Goal: Task Accomplishment & Management: Manage account settings

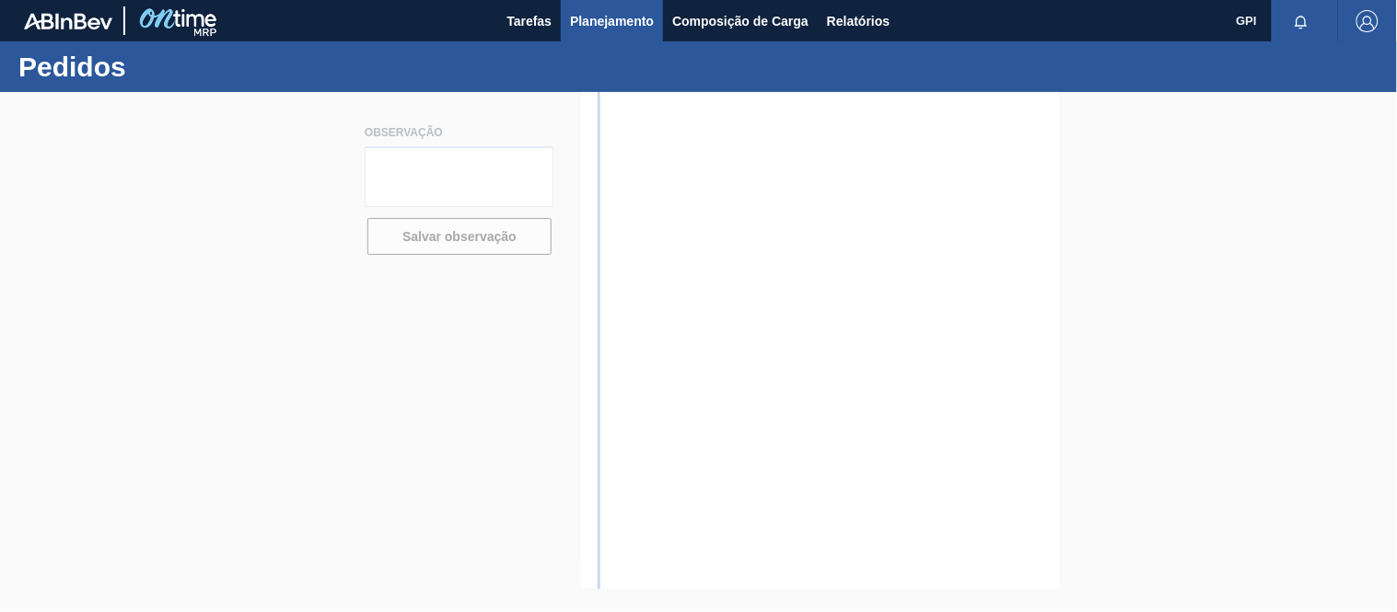
click at [606, 7] on button "Planejamento" at bounding box center [612, 20] width 102 height 41
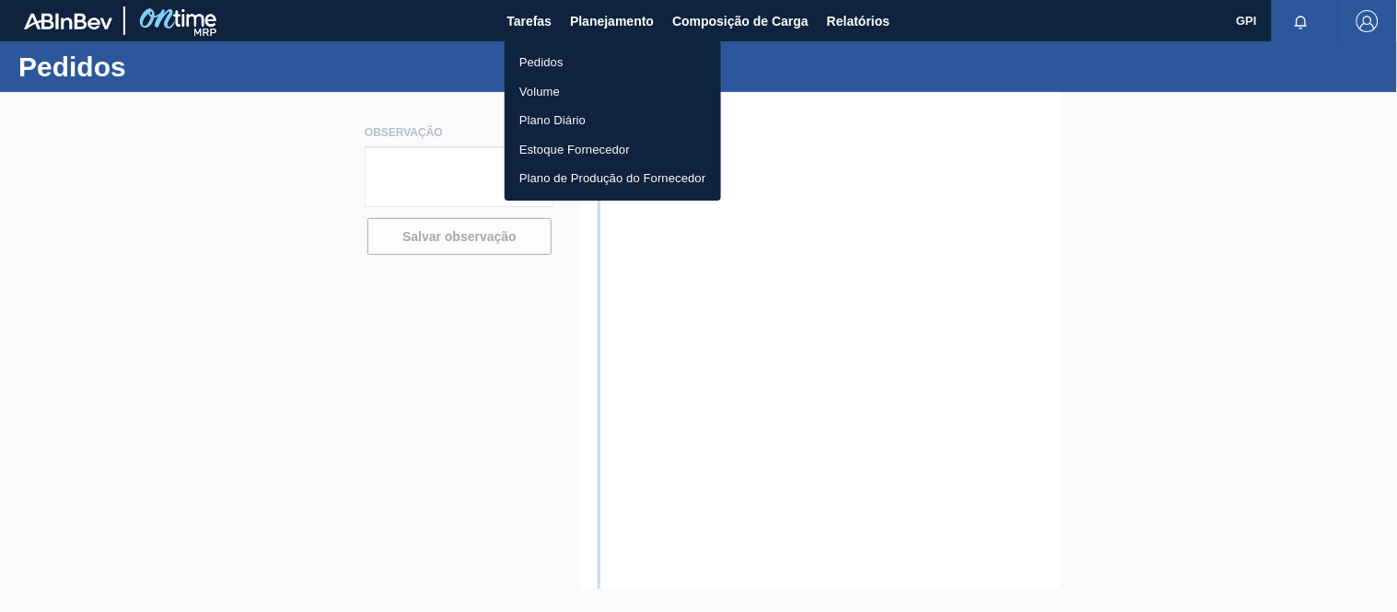
click at [531, 53] on li "Pedidos" at bounding box center [613, 62] width 216 height 29
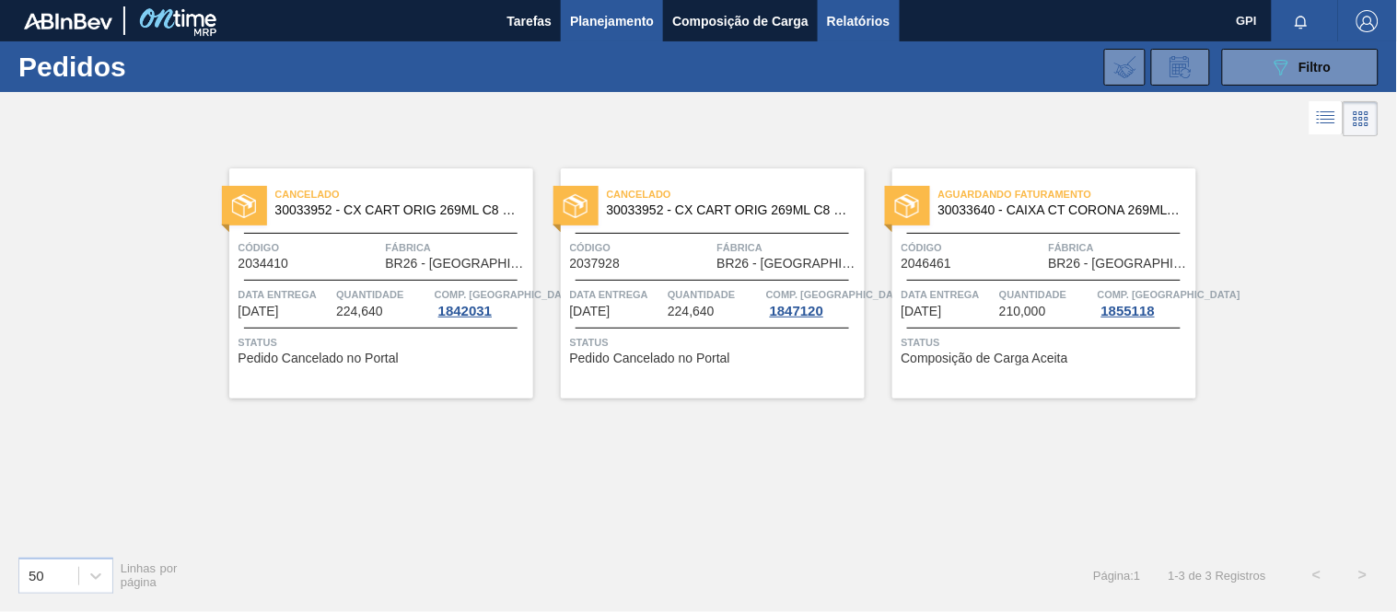
click at [839, 10] on span "Relatórios" at bounding box center [858, 21] width 63 height 22
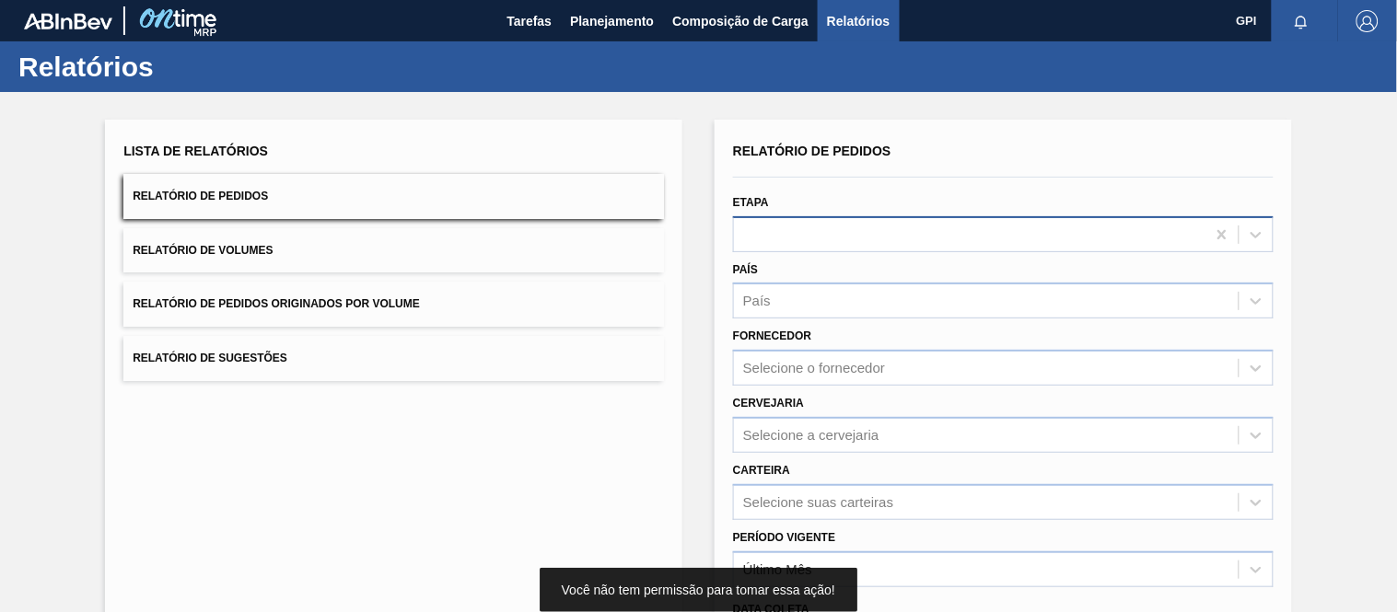
click at [804, 225] on div at bounding box center [970, 234] width 472 height 27
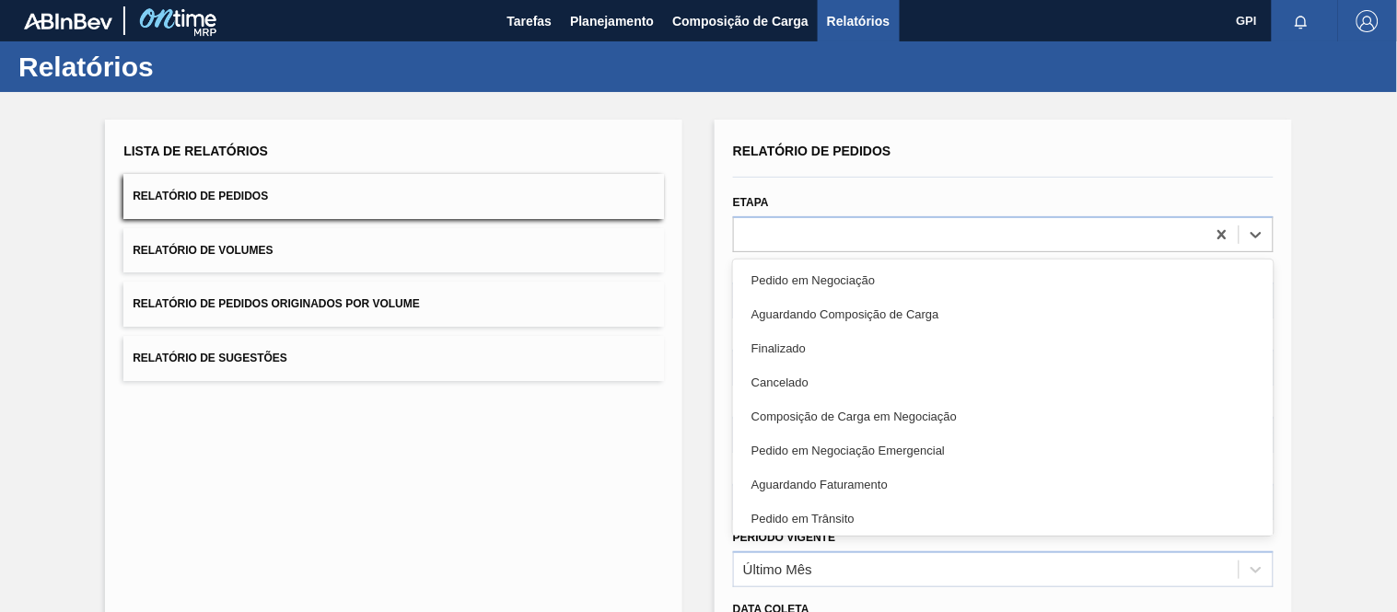
click at [891, 182] on div at bounding box center [1003, 177] width 555 height 16
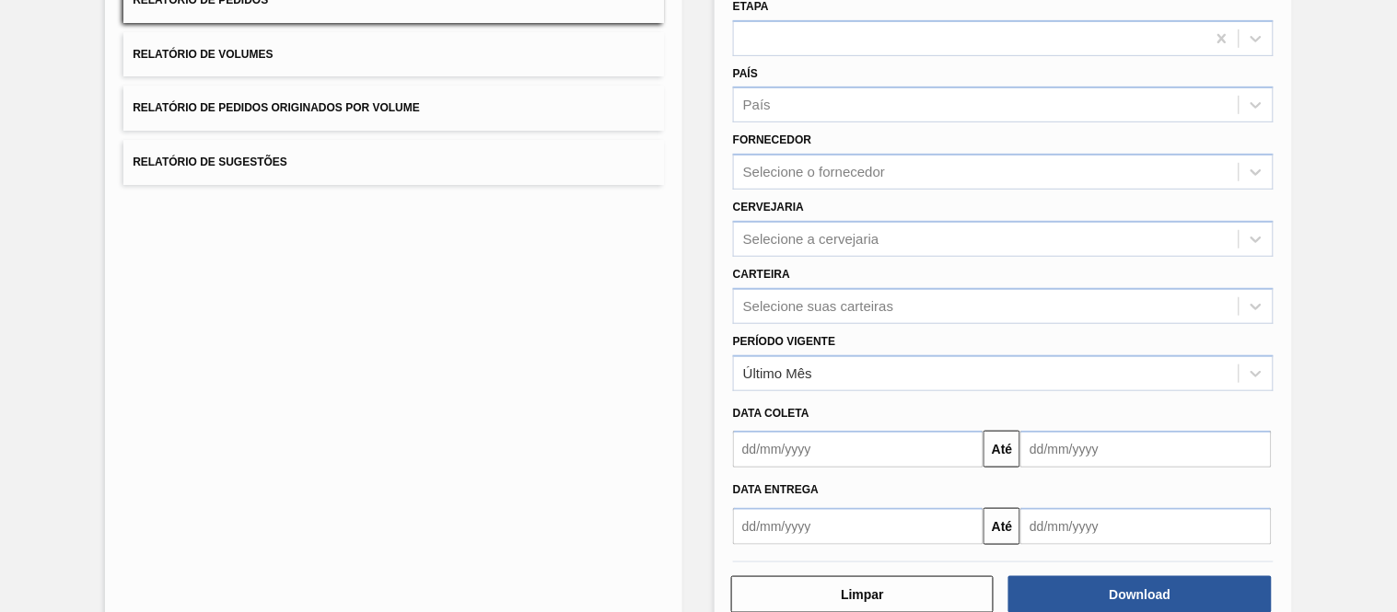
scroll to position [209, 0]
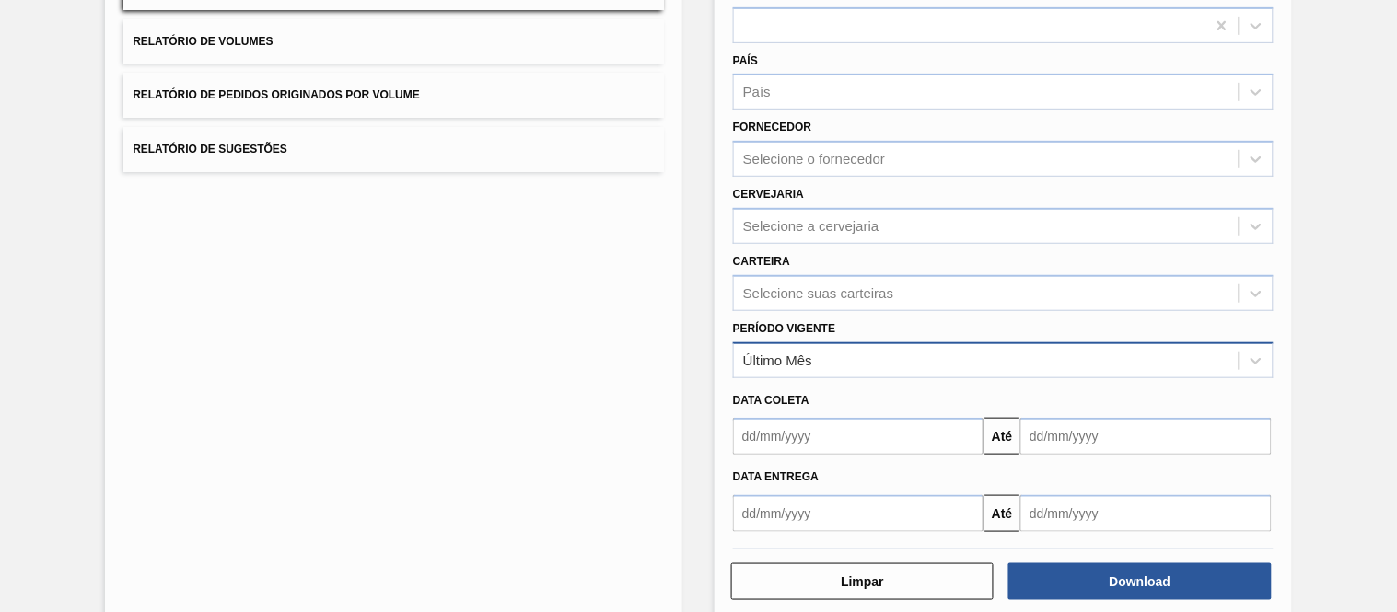
click at [867, 353] on div "Último Mês" at bounding box center [986, 360] width 505 height 27
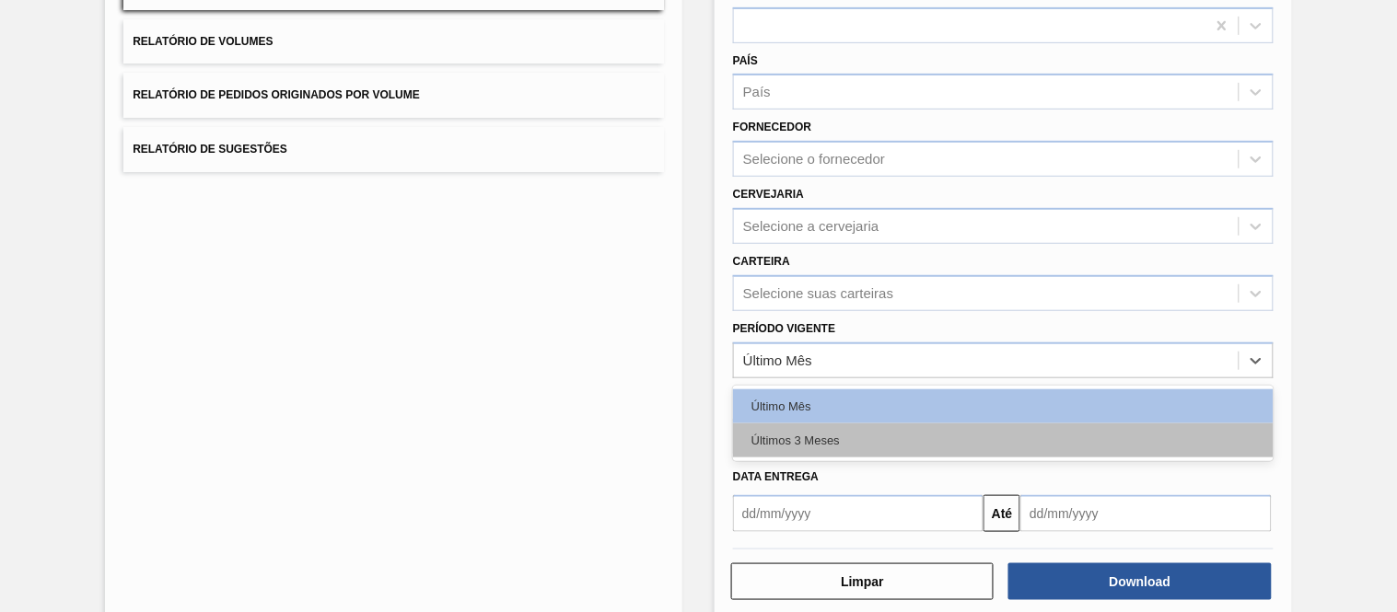
click at [794, 428] on div "Últimos 3 Meses" at bounding box center [1003, 441] width 541 height 34
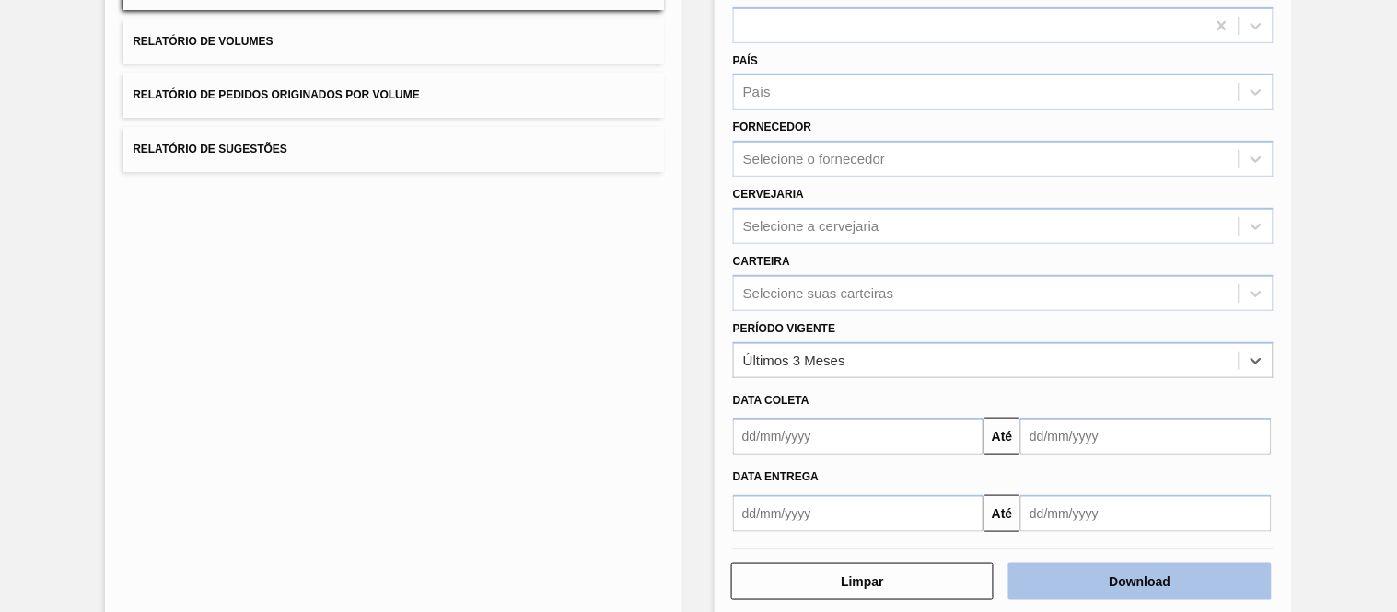
click at [1121, 573] on button "Download" at bounding box center [1139, 582] width 262 height 37
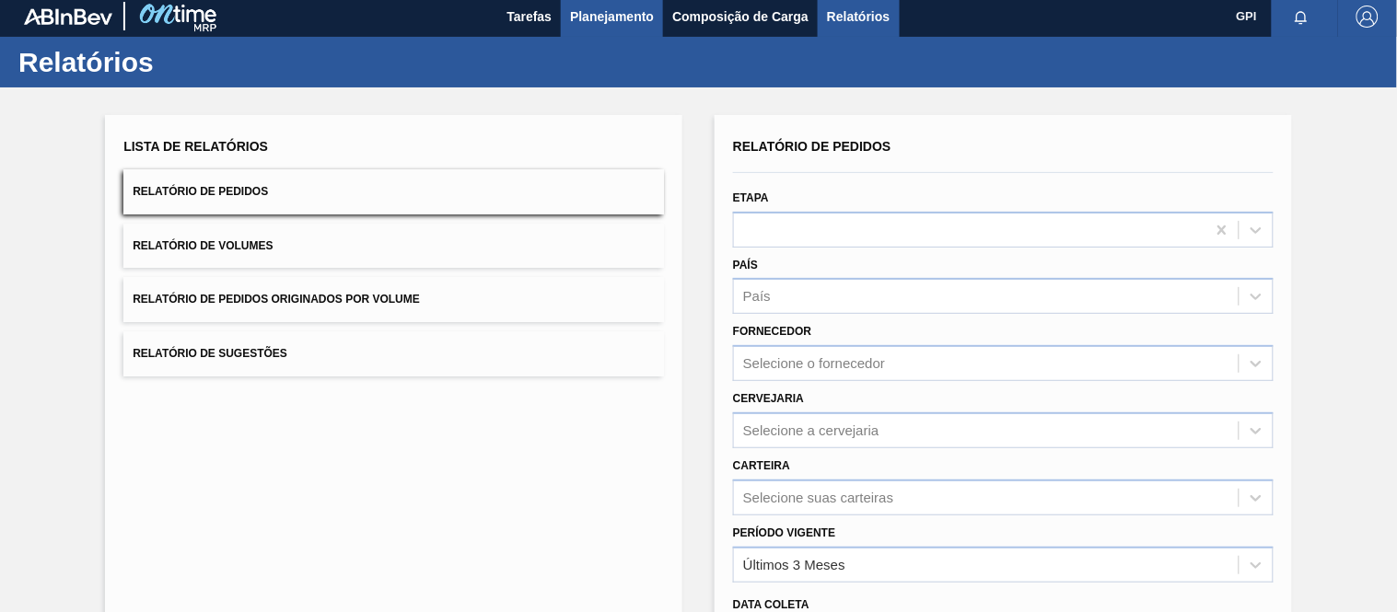
scroll to position [6, 0]
click at [637, 24] on span "Planejamento" at bounding box center [612, 16] width 84 height 22
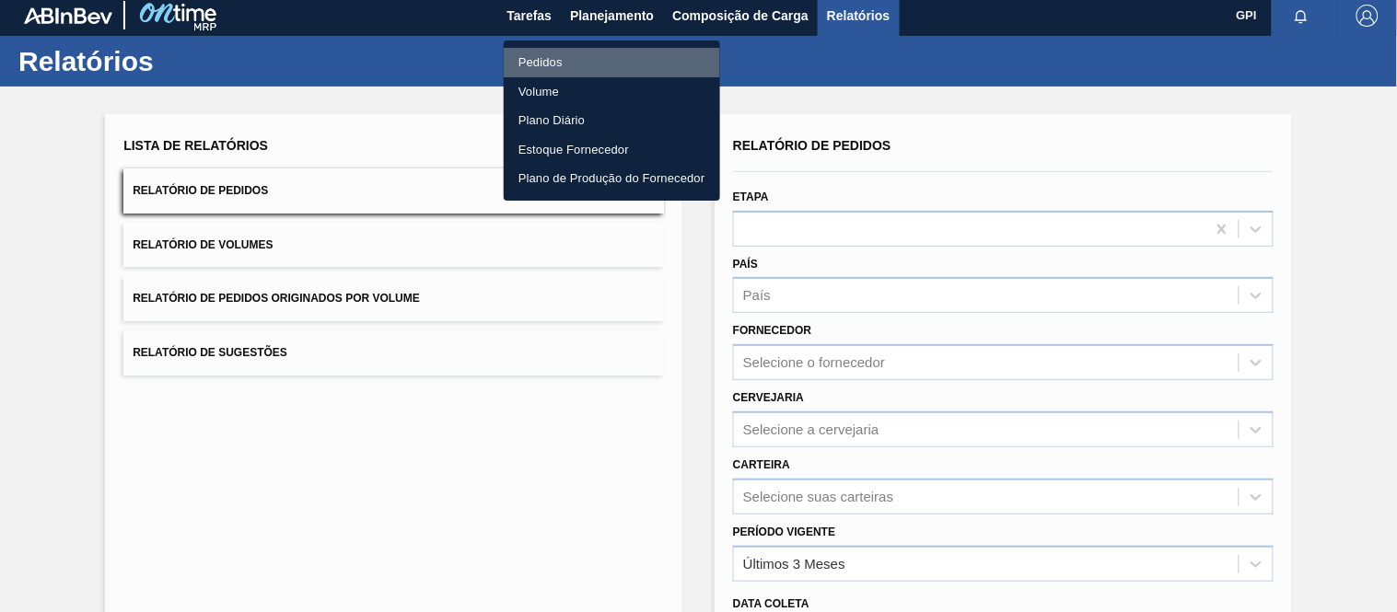
click at [577, 57] on li "Pedidos" at bounding box center [612, 62] width 216 height 29
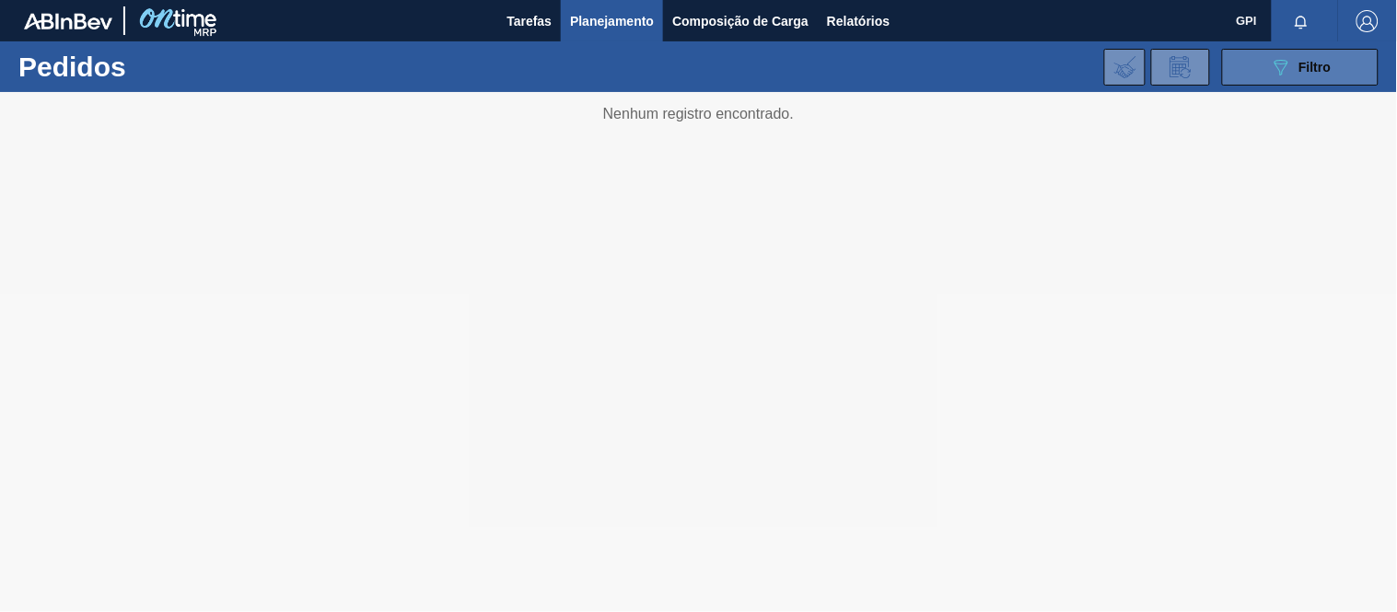
click at [1283, 74] on icon "089F7B8B-B2A5-4AFE-B5C0-19BA573D28AC" at bounding box center [1281, 67] width 22 height 22
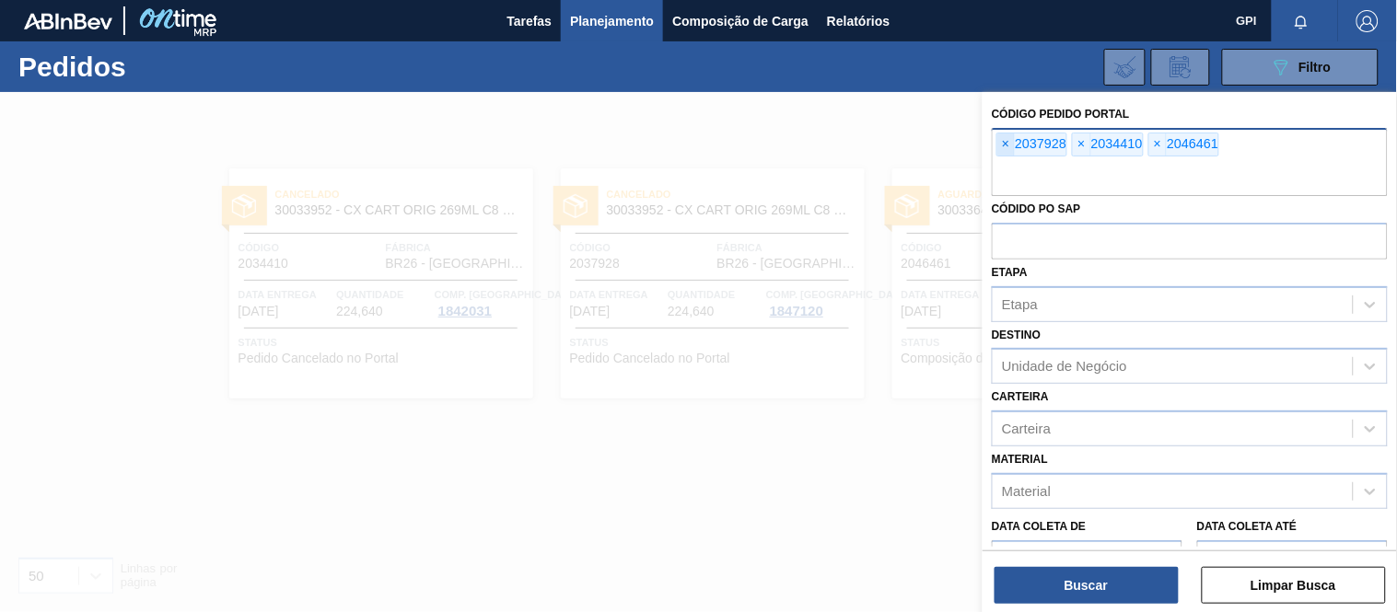
click at [1009, 146] on span "×" at bounding box center [1005, 145] width 17 height 22
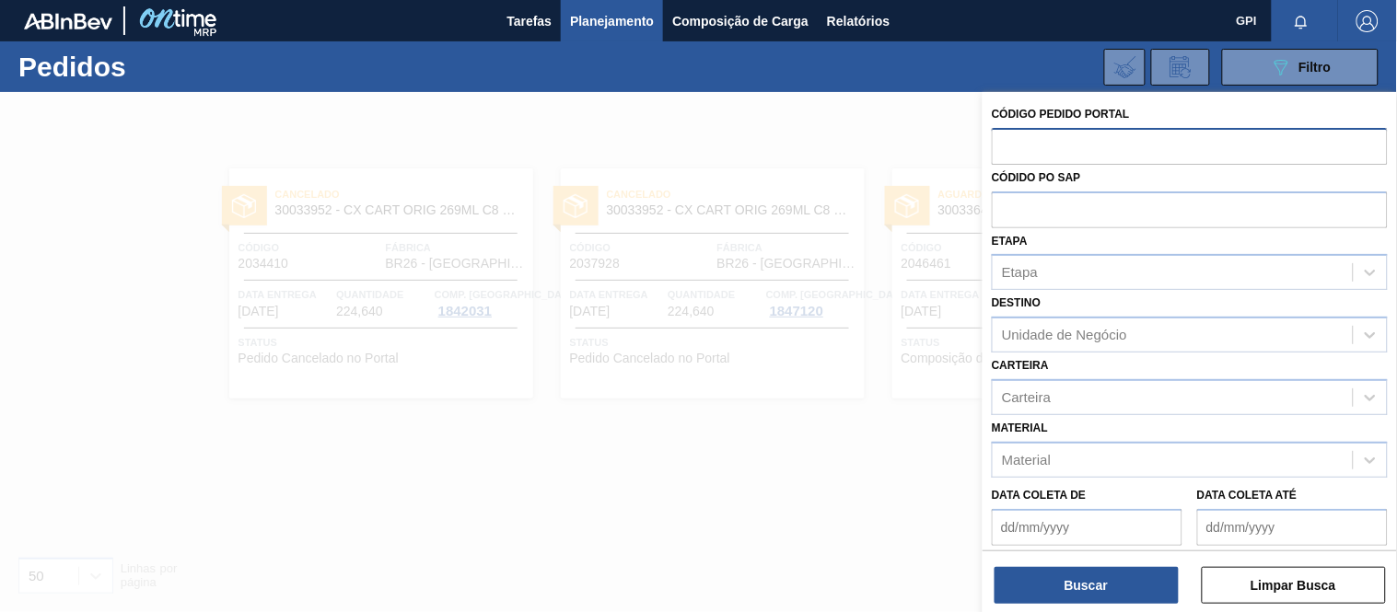
click at [1009, 146] on input "text" at bounding box center [1190, 145] width 396 height 35
paste input "text"
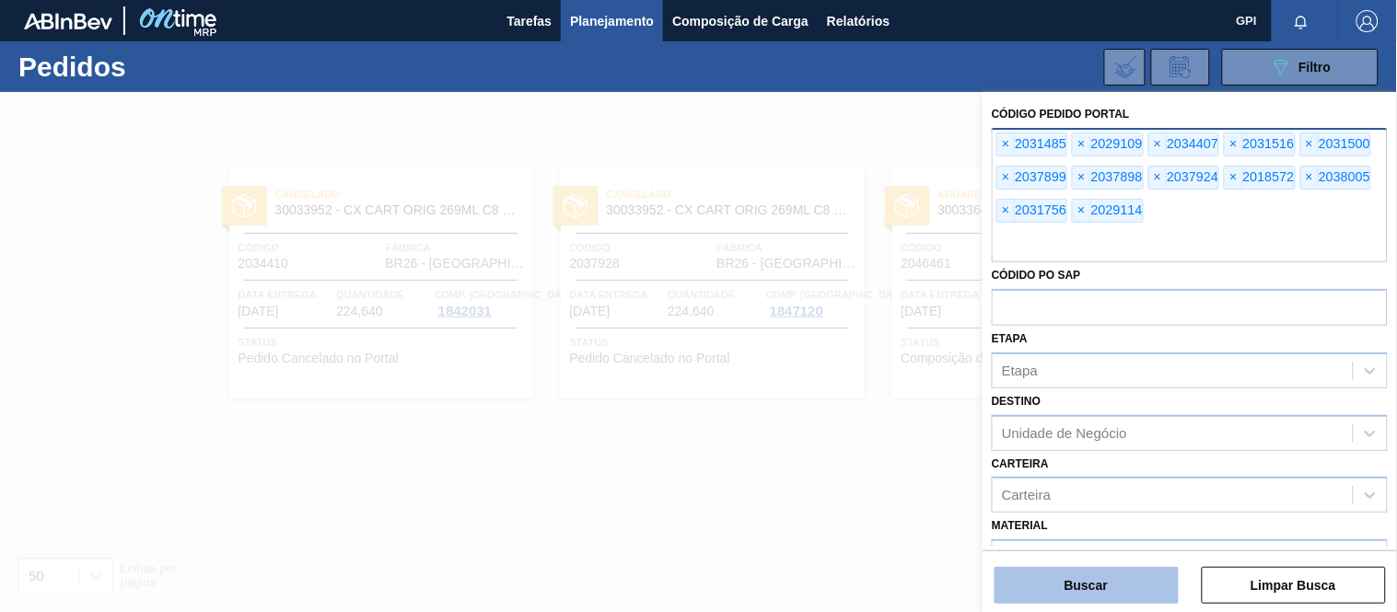
click at [1120, 568] on button "Buscar" at bounding box center [1087, 585] width 184 height 37
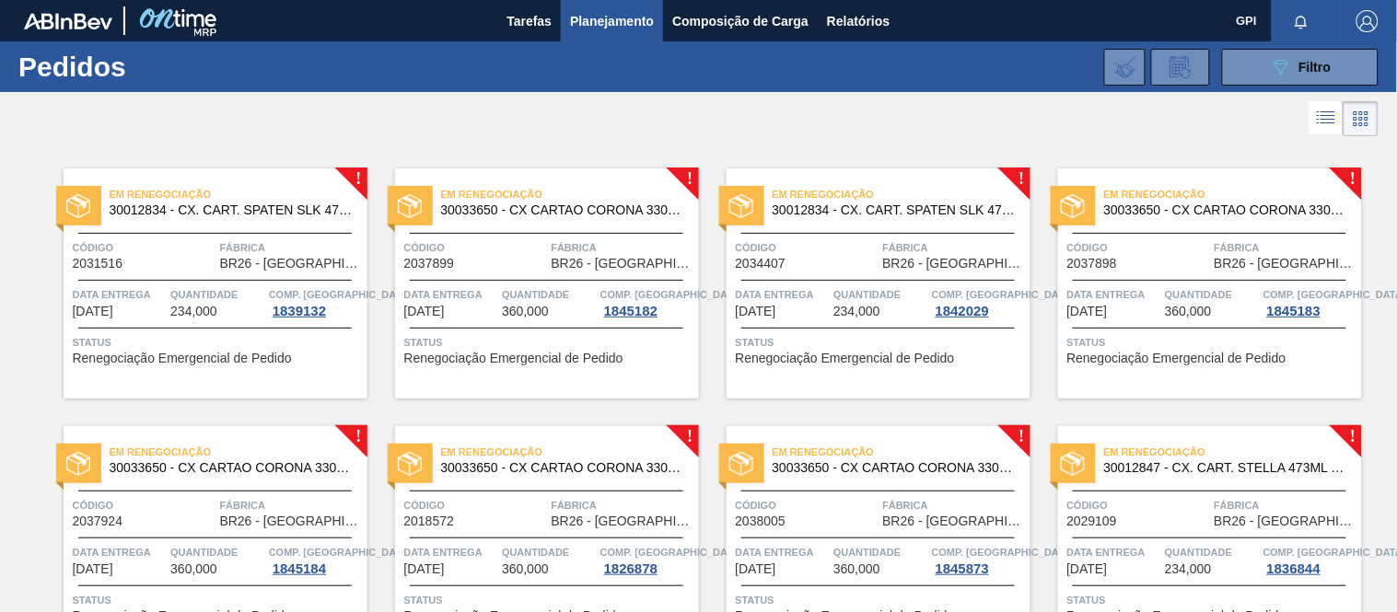
click at [231, 307] on div "Quantidade 234,000" at bounding box center [217, 301] width 94 height 33
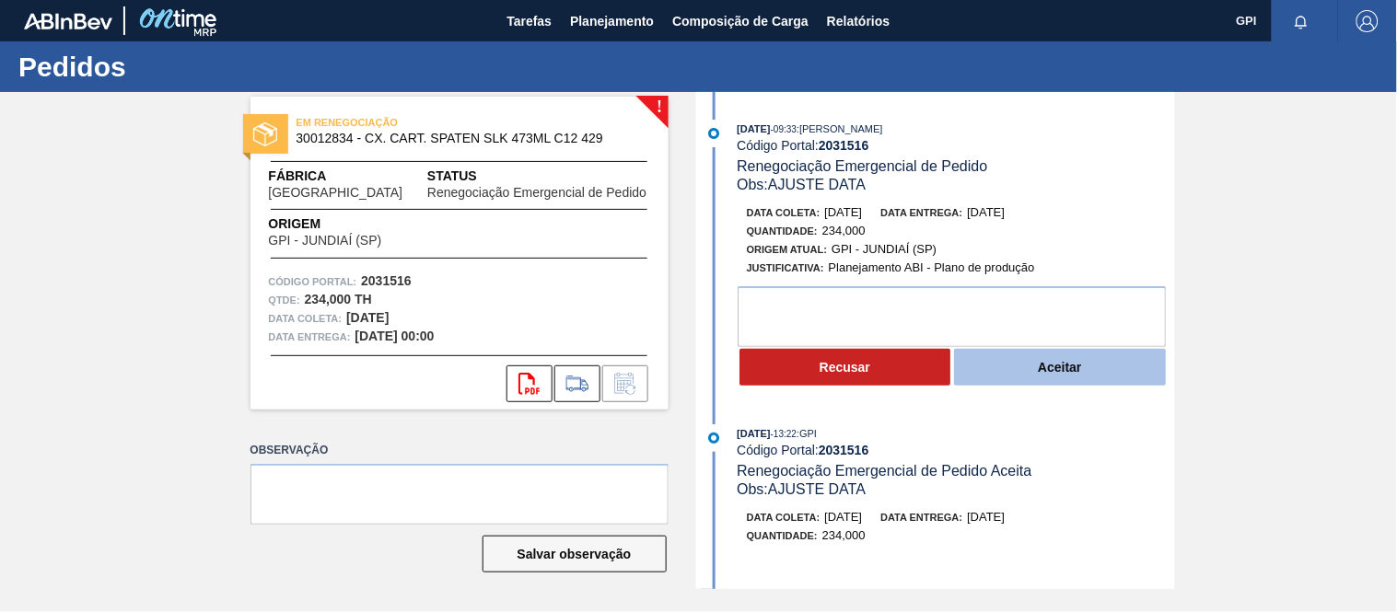
click at [1078, 368] on button "Aceitar" at bounding box center [1060, 367] width 212 height 37
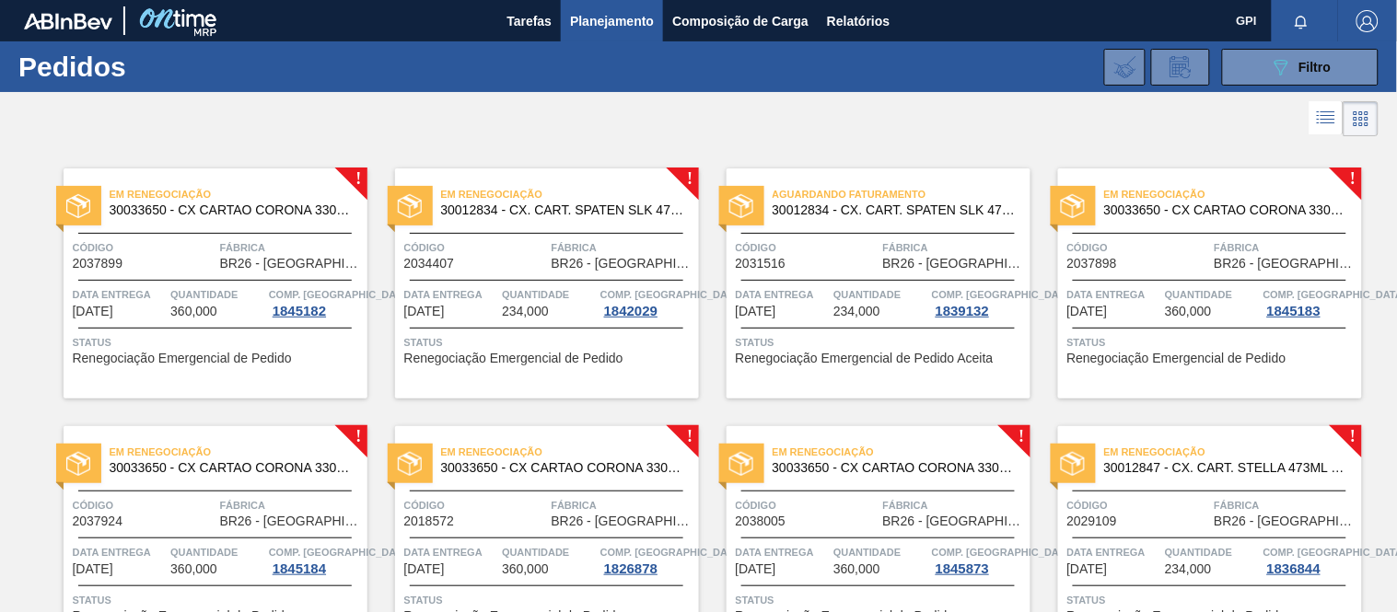
click at [180, 260] on div "Código 2037899" at bounding box center [144, 255] width 143 height 32
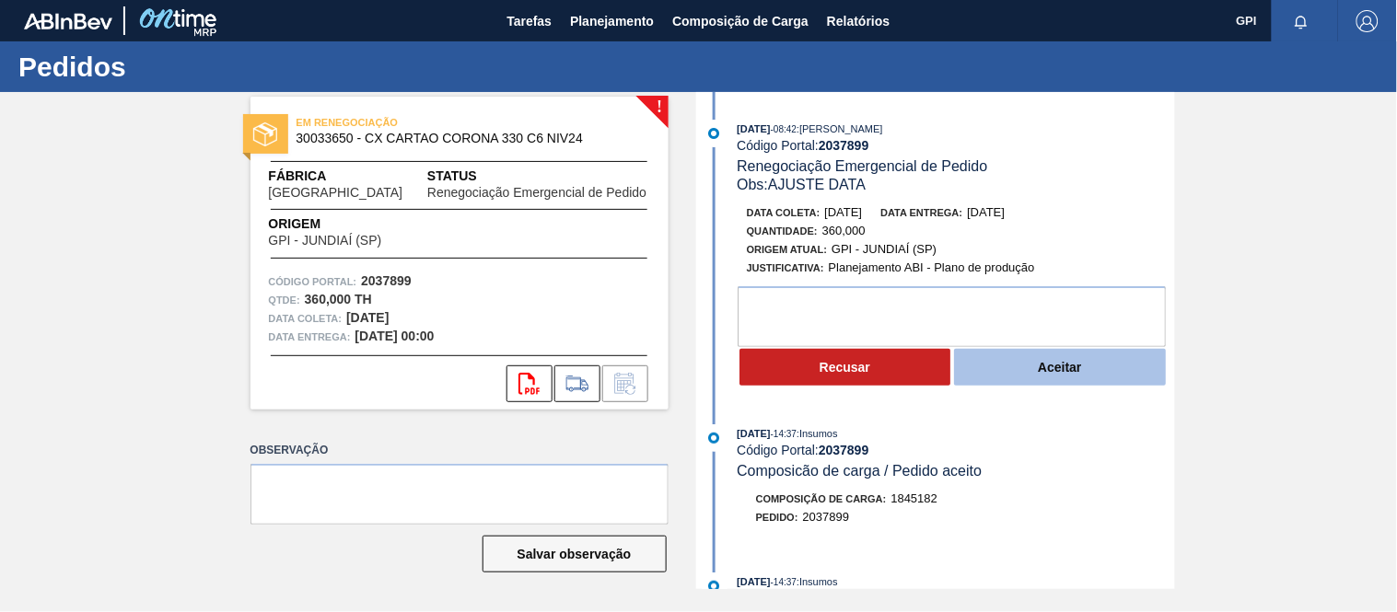
click at [1027, 379] on button "Aceitar" at bounding box center [1060, 367] width 212 height 37
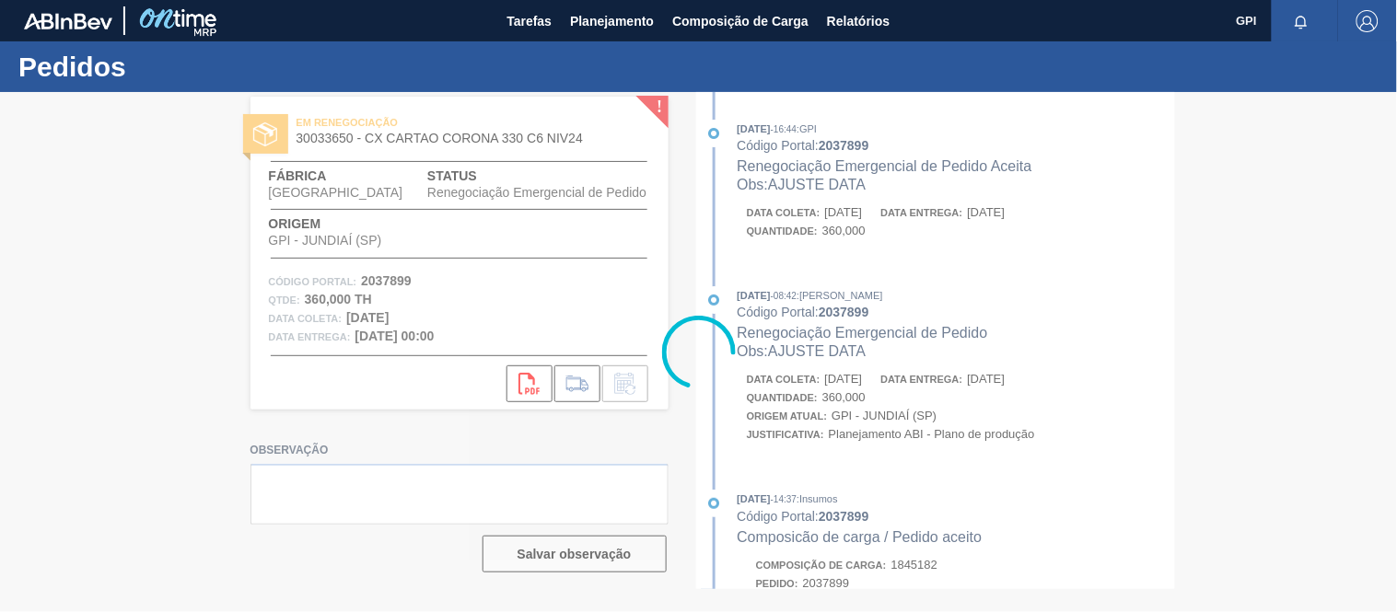
click at [857, 364] on div at bounding box center [698, 352] width 1397 height 520
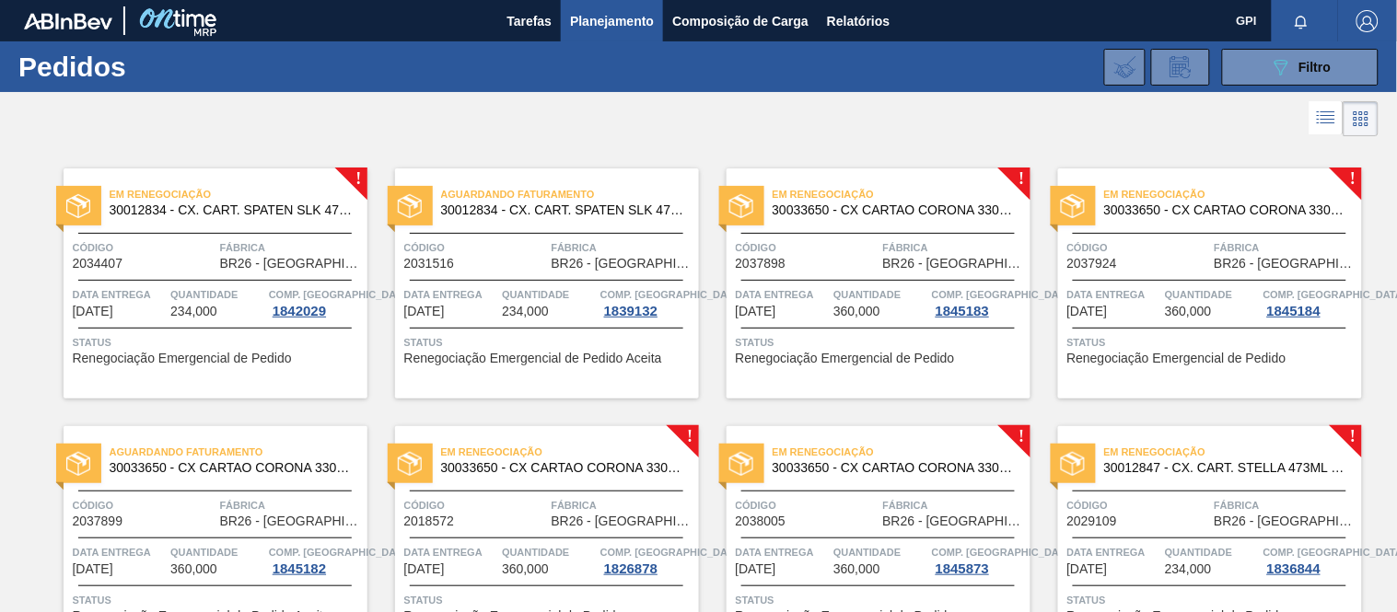
click at [159, 250] on span "Código" at bounding box center [144, 248] width 143 height 18
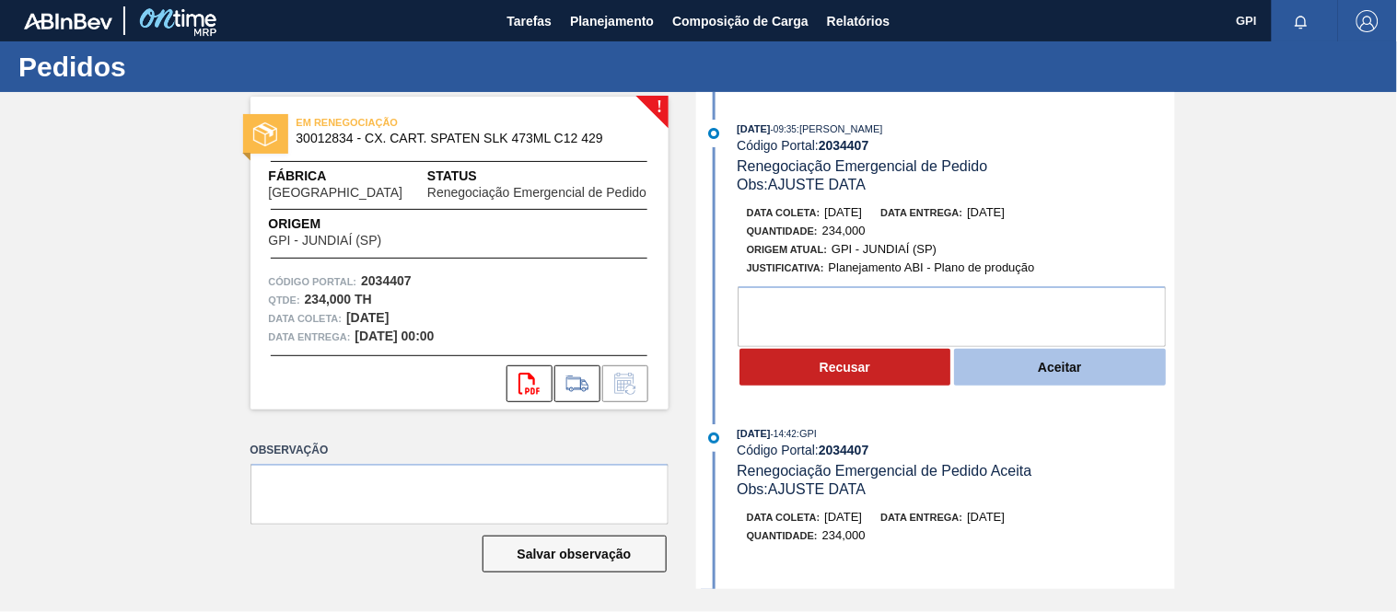
click at [1026, 371] on button "Aceitar" at bounding box center [1060, 367] width 212 height 37
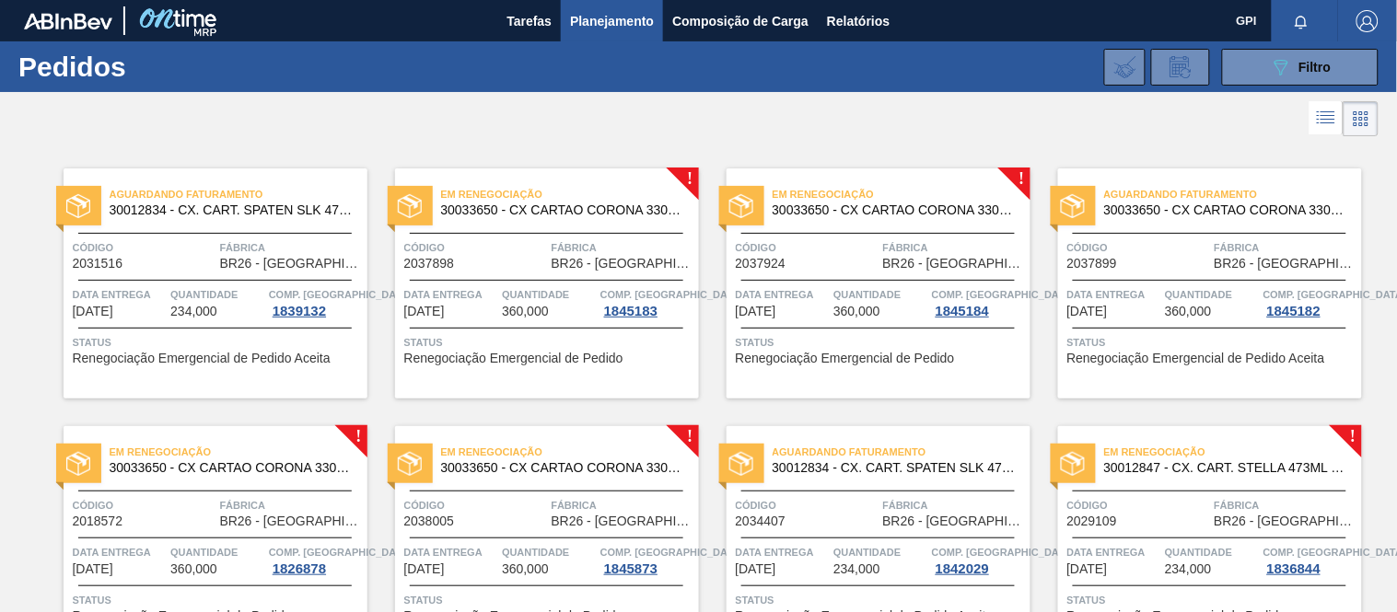
click at [526, 271] on div "Em Renegociação 30033650 - CX CARTAO CORONA 330 C6 NIV24 Código 2037898 Fábrica…" at bounding box center [547, 284] width 304 height 230
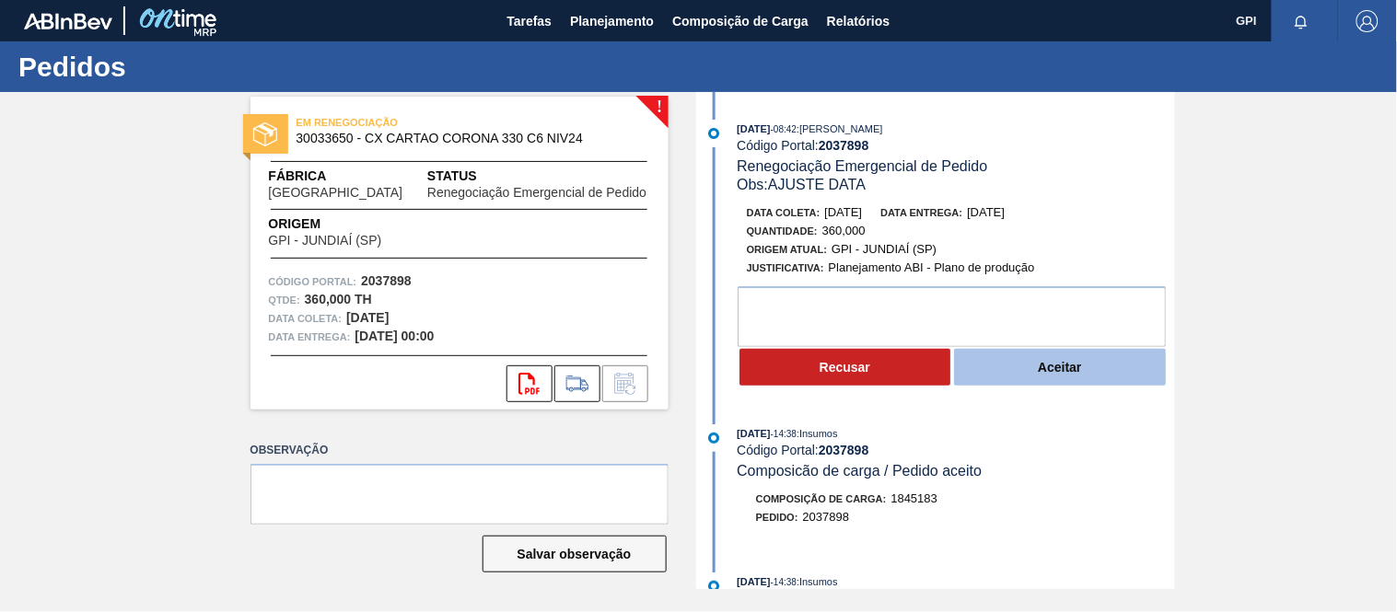
click at [983, 375] on button "Aceitar" at bounding box center [1060, 367] width 212 height 37
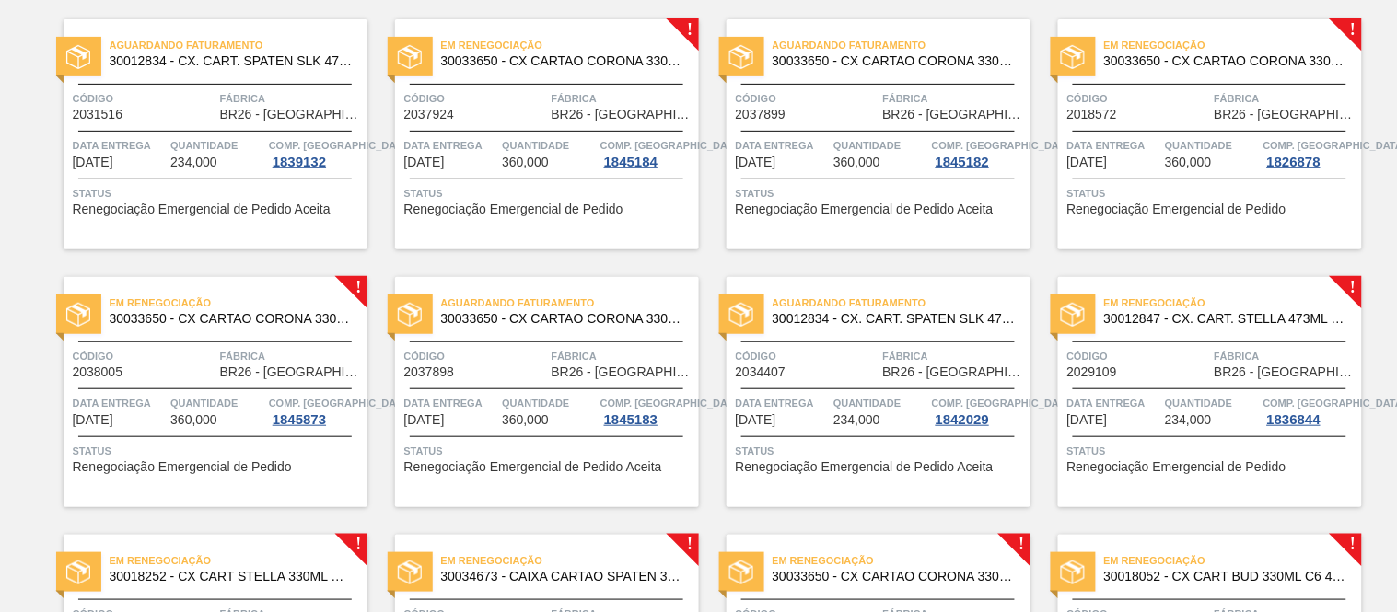
scroll to position [167, 0]
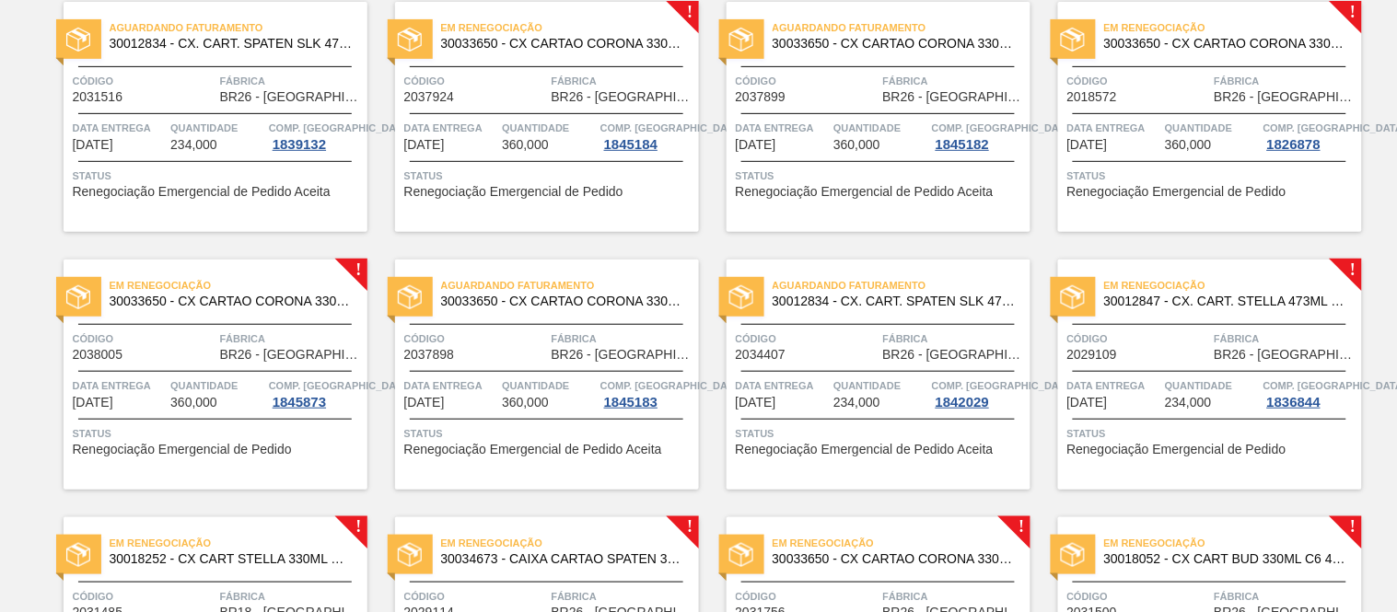
click at [509, 138] on span "360,000" at bounding box center [525, 145] width 47 height 14
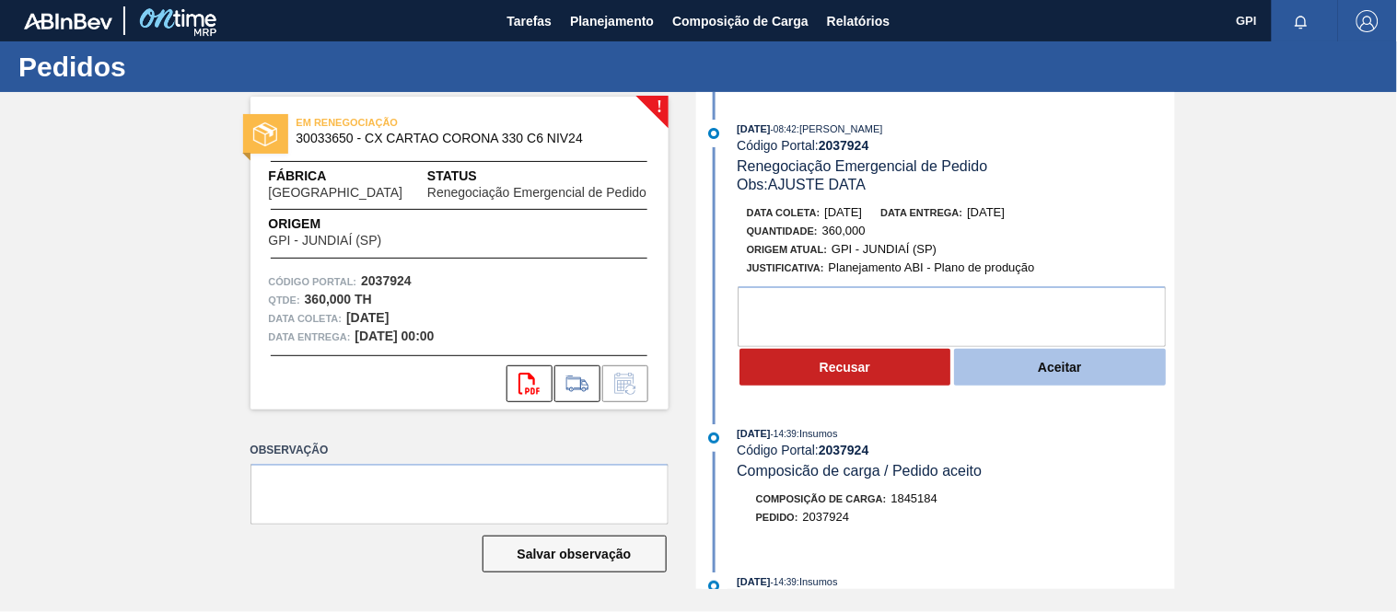
click at [1069, 384] on button "Aceitar" at bounding box center [1060, 367] width 212 height 37
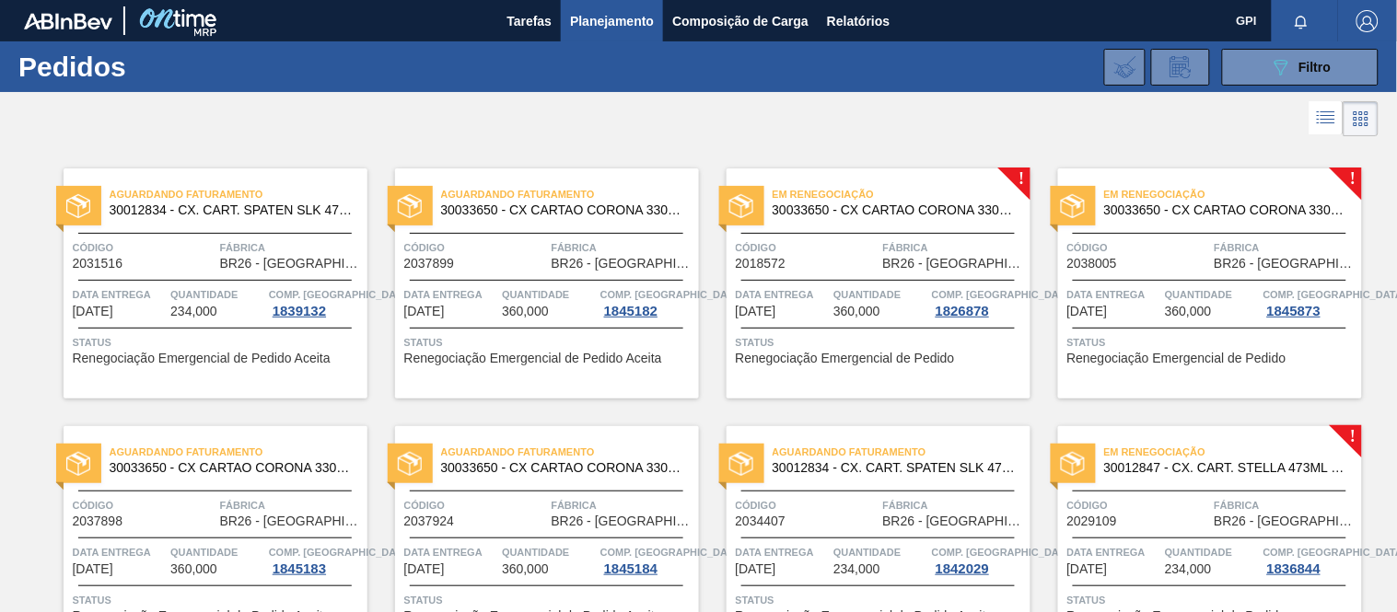
click at [864, 264] on div "Código 2018572" at bounding box center [807, 255] width 143 height 32
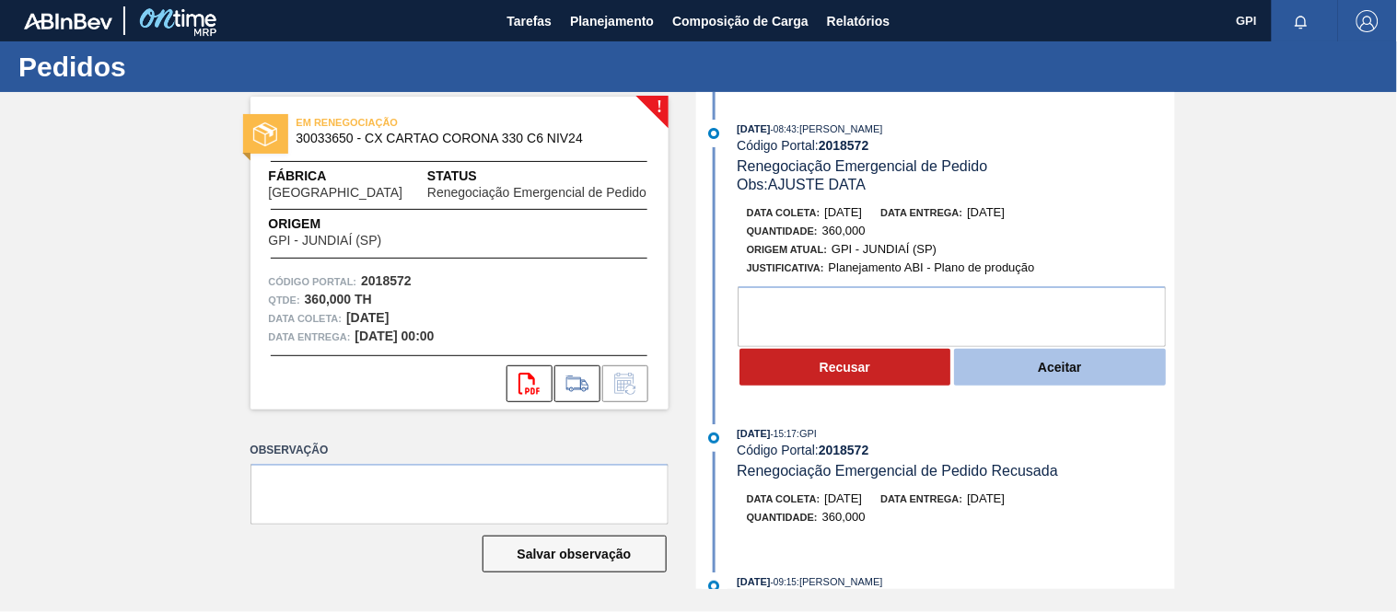
click at [1024, 373] on button "Aceitar" at bounding box center [1060, 367] width 212 height 37
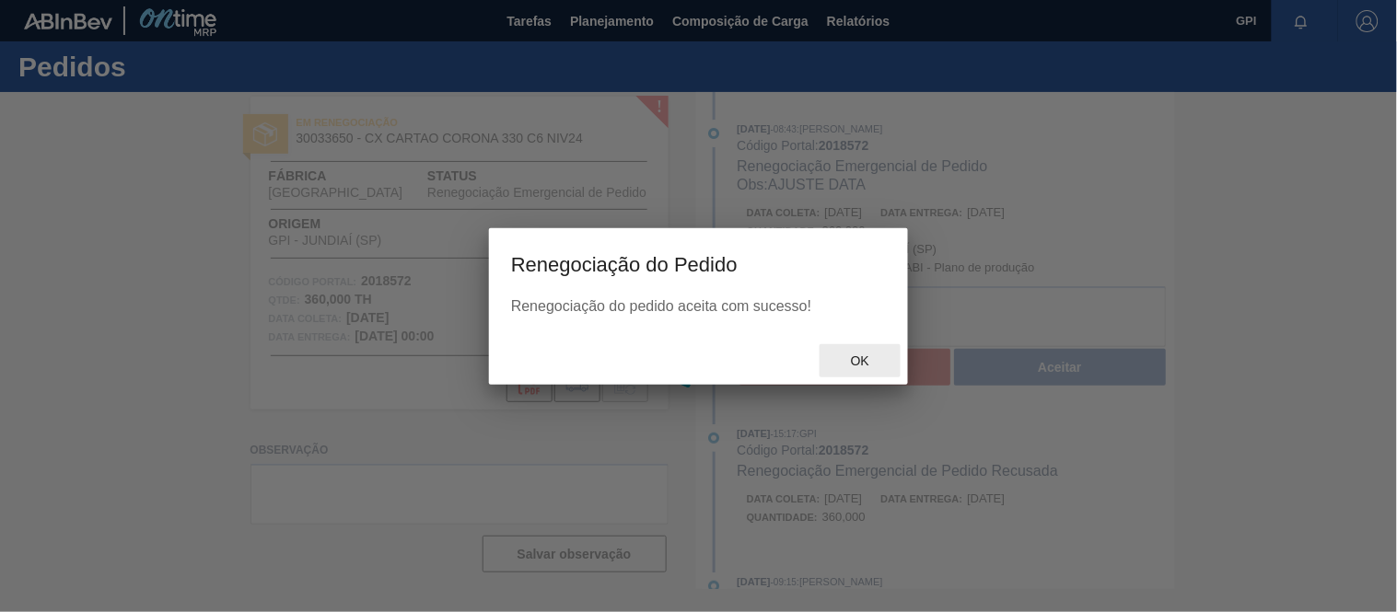
click at [868, 360] on span "Ok" at bounding box center [860, 361] width 48 height 15
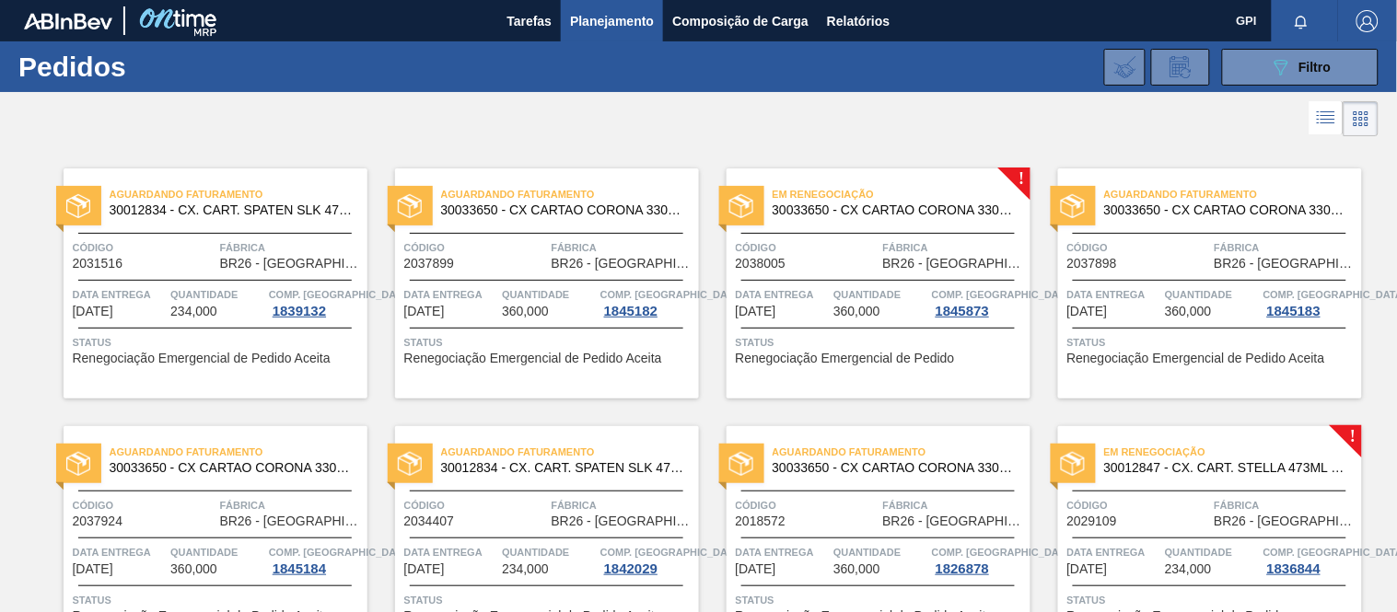
click at [889, 284] on div "Em Renegociação 30033650 - CX CARTAO CORONA 330 C6 NIV24 Código 2038005 Fábrica…" at bounding box center [879, 284] width 304 height 230
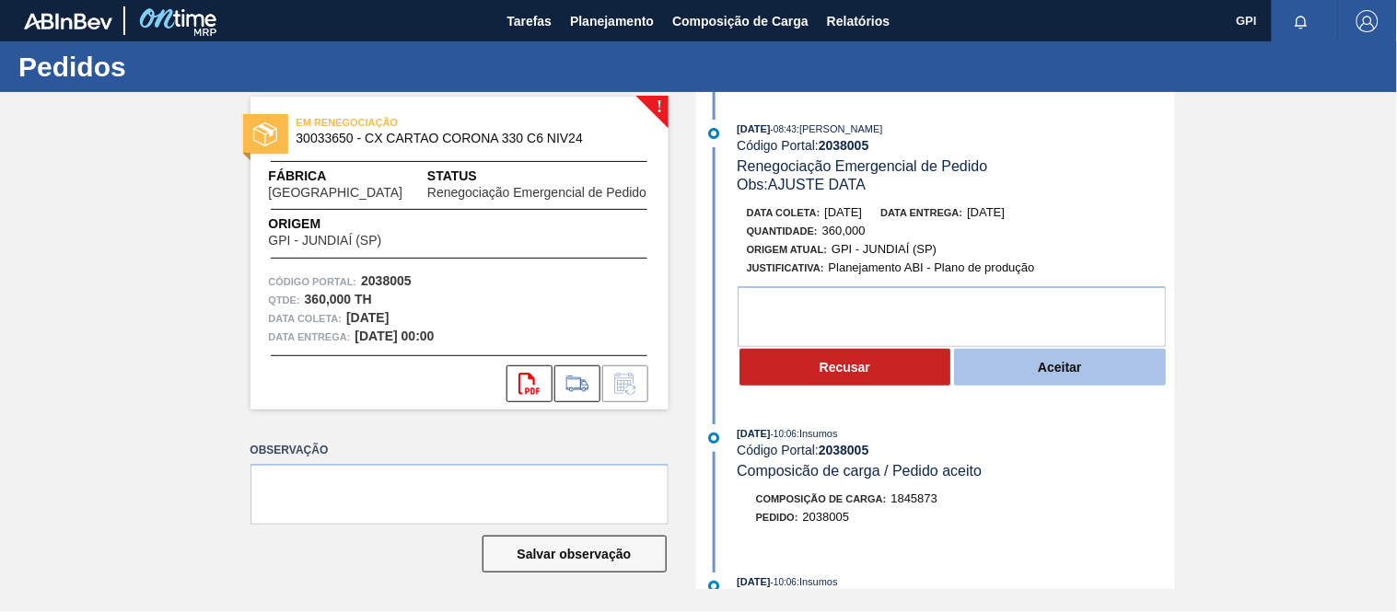
click at [1016, 378] on button "Aceitar" at bounding box center [1060, 367] width 212 height 37
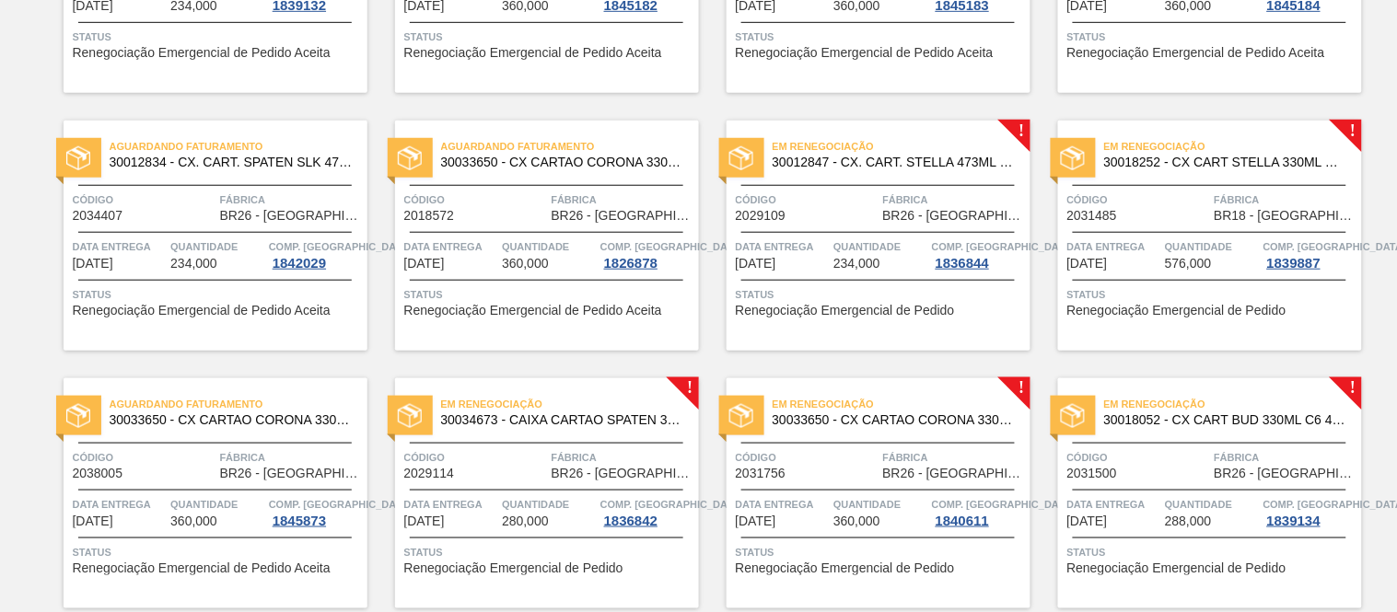
scroll to position [308, 0]
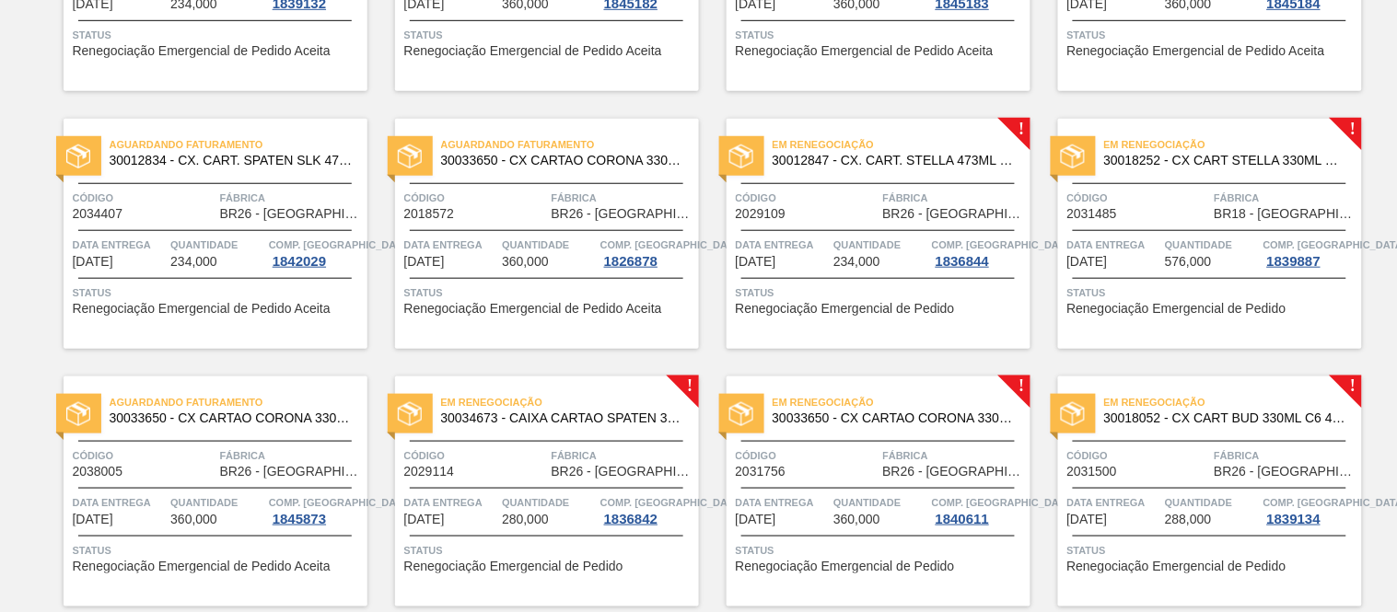
click at [783, 219] on span "2029109" at bounding box center [761, 214] width 51 height 14
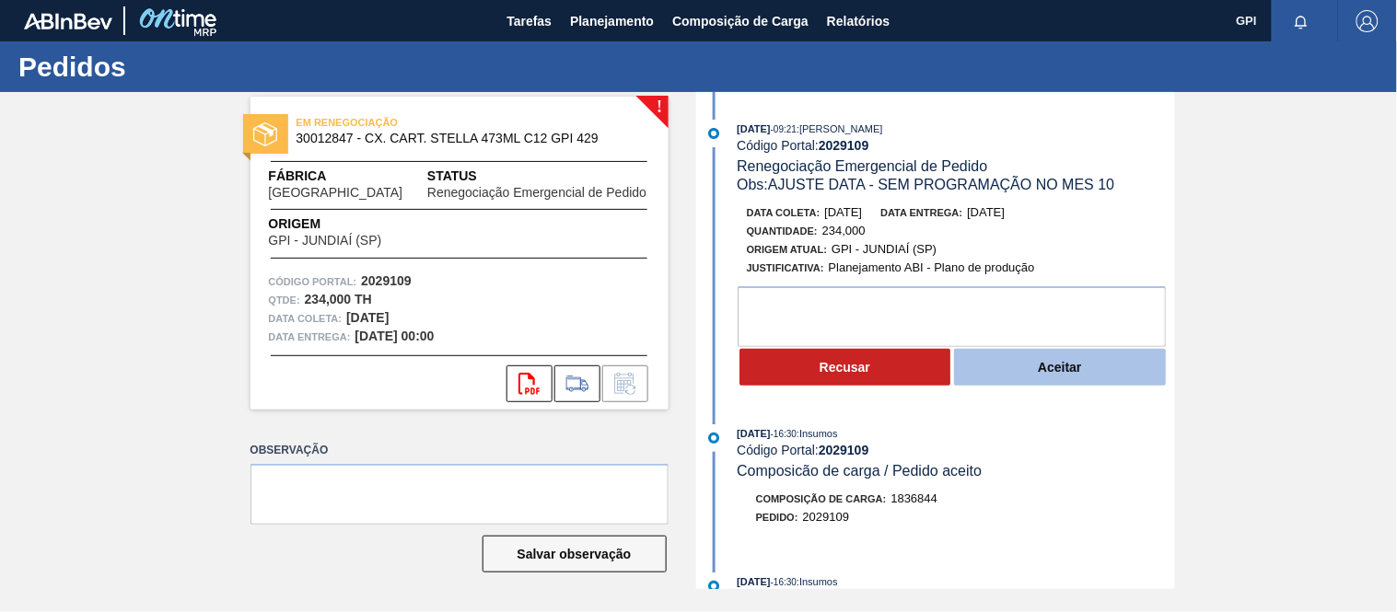
click at [1052, 374] on button "Aceitar" at bounding box center [1060, 367] width 212 height 37
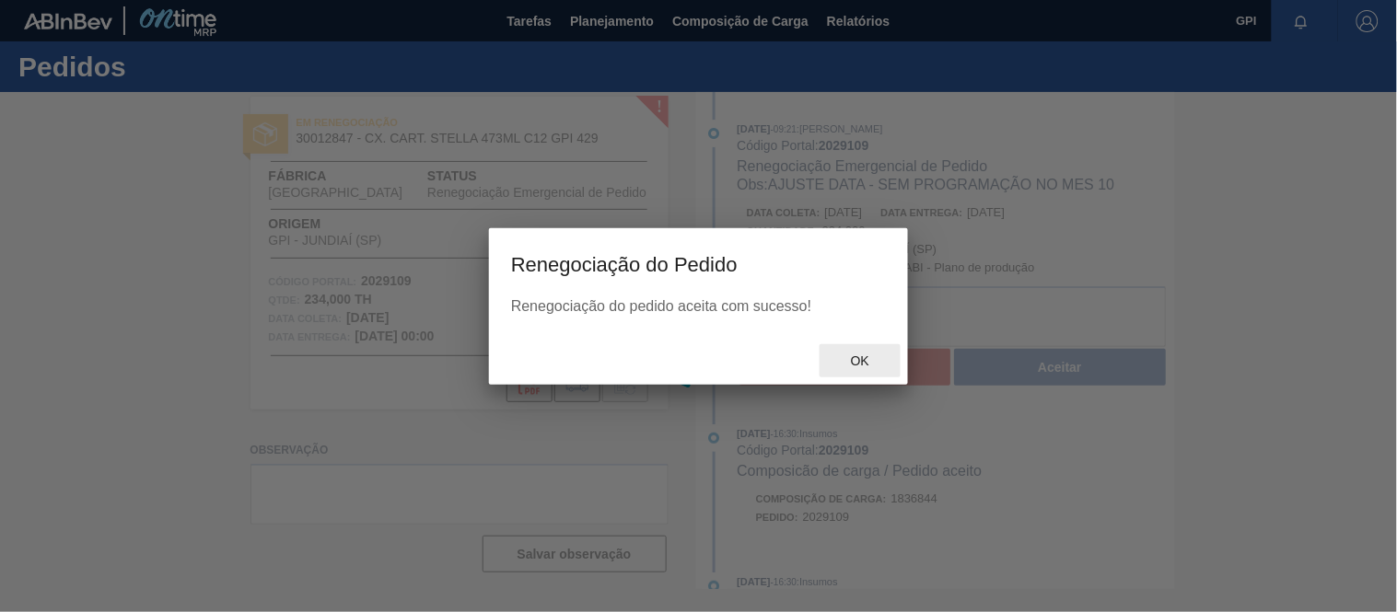
click at [835, 352] on div "Ok" at bounding box center [860, 361] width 81 height 34
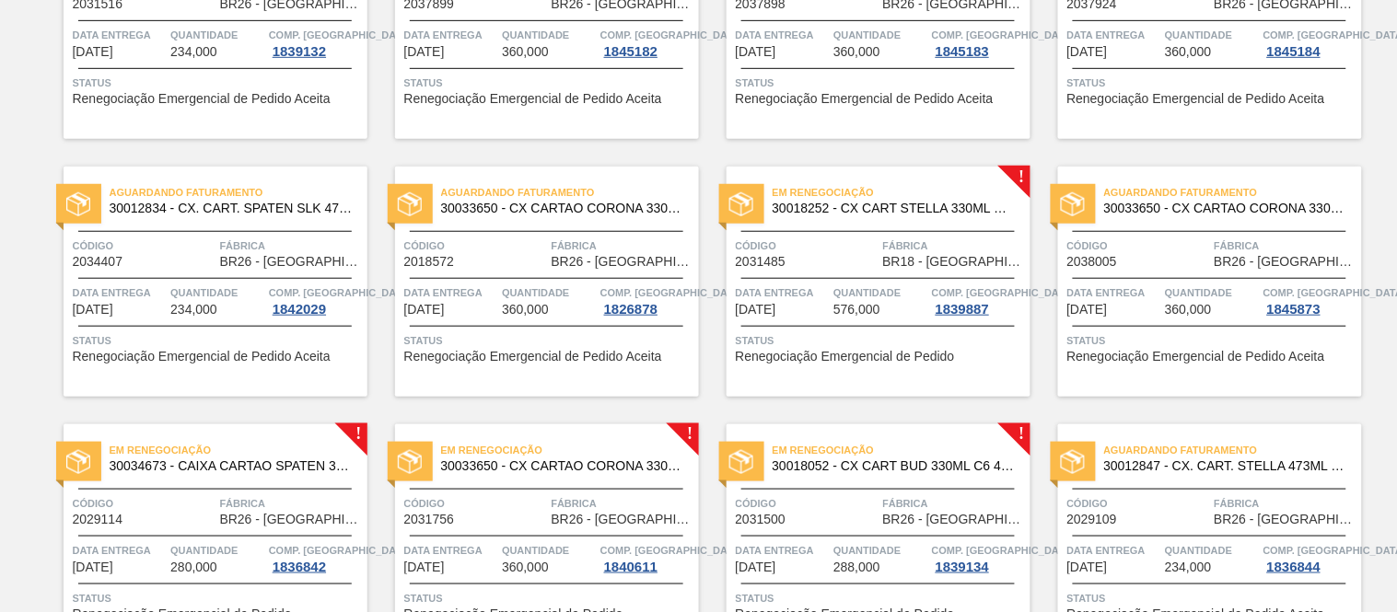
scroll to position [288, 0]
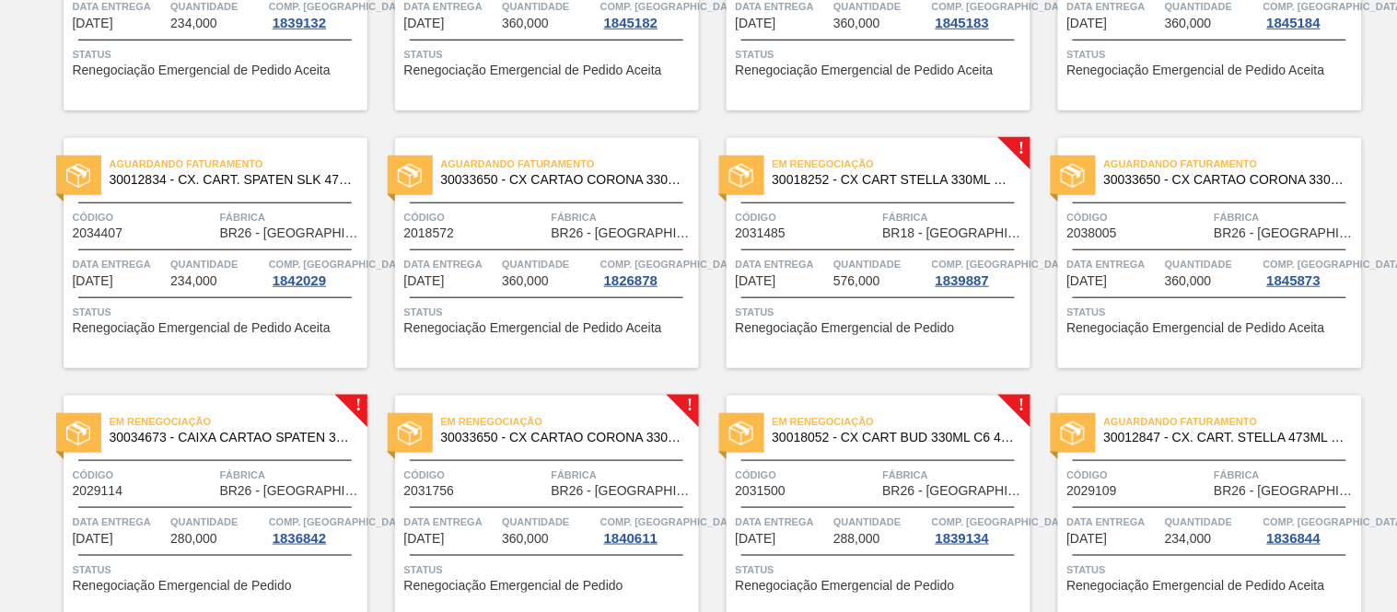
click at [859, 277] on span "576,000" at bounding box center [856, 281] width 47 height 14
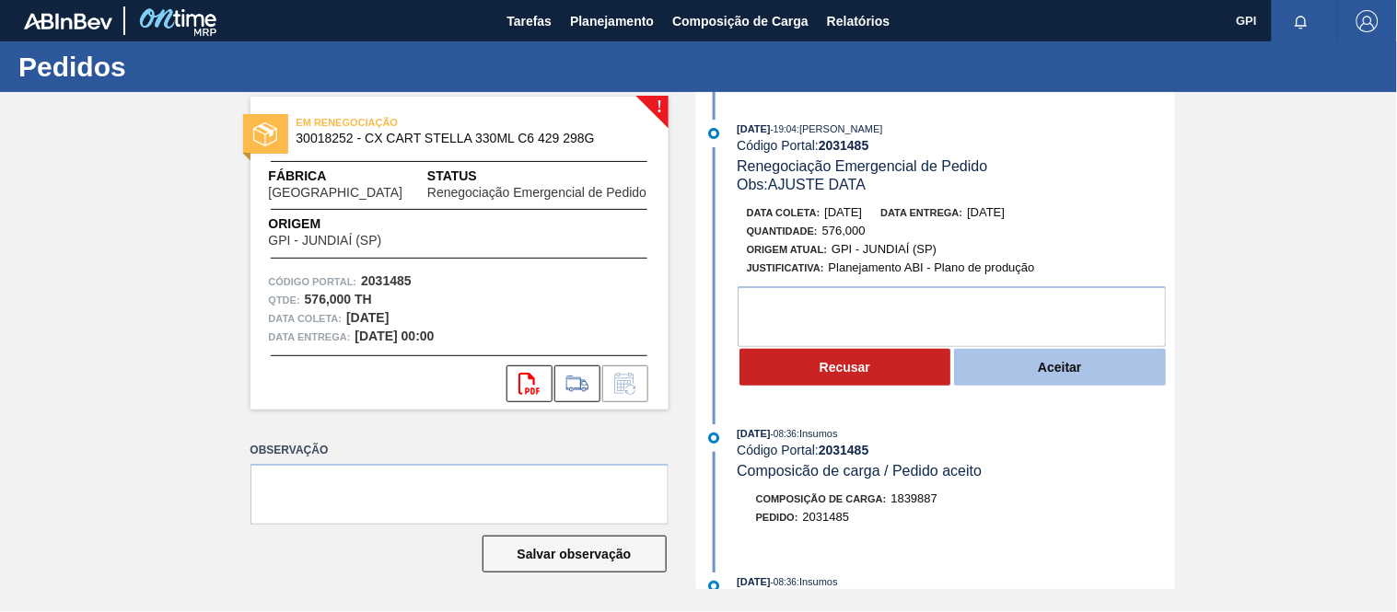
click at [1018, 380] on button "Aceitar" at bounding box center [1060, 367] width 212 height 37
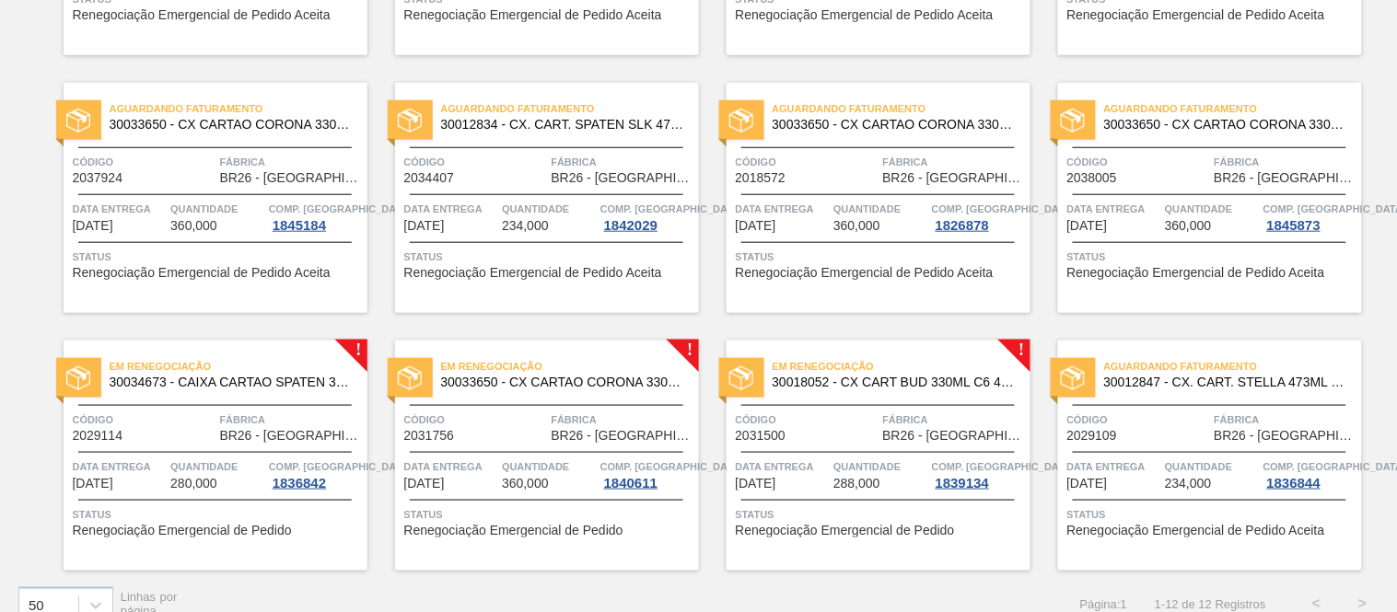
scroll to position [369, 0]
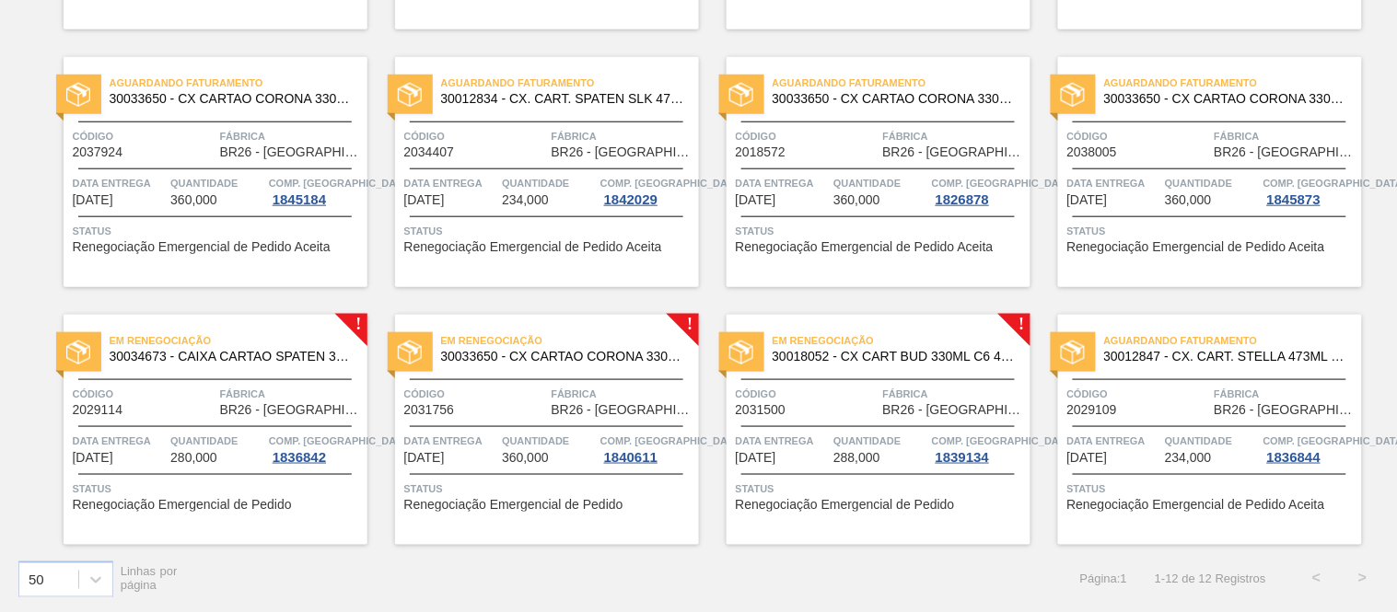
click at [227, 382] on div "Em Renegociação 30034673 - CAIXA CARTAO SPATEN 330 C6 NIV25 Código 2029114 Fábr…" at bounding box center [216, 430] width 304 height 230
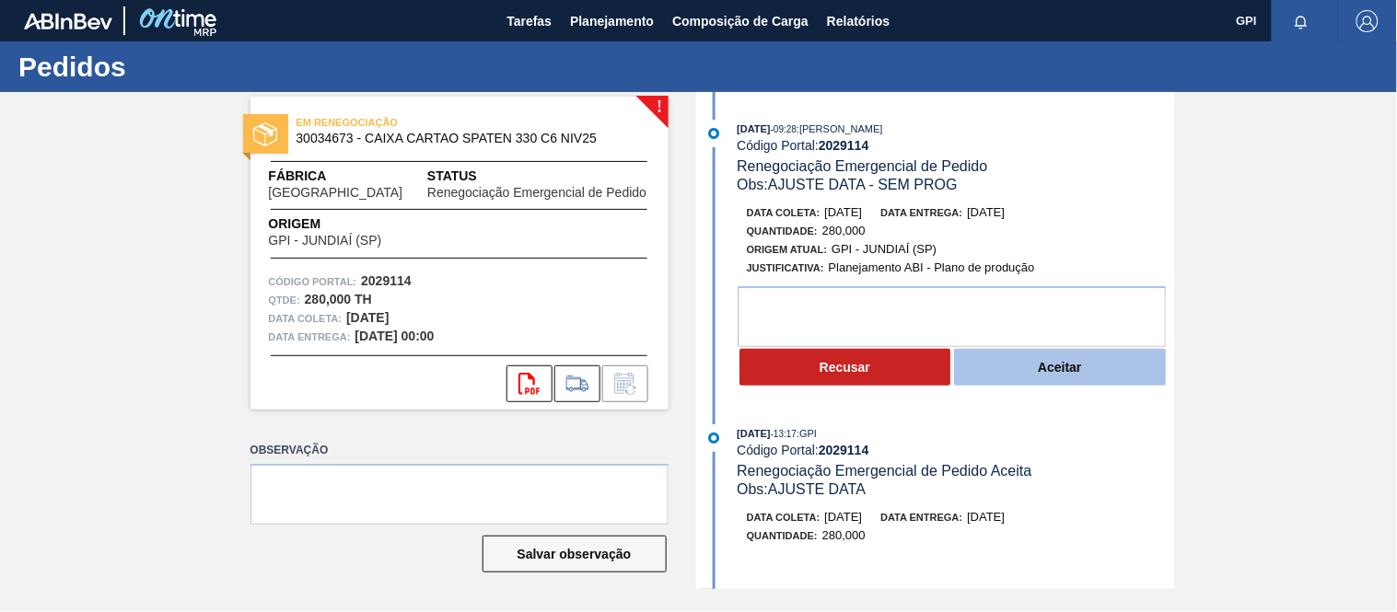
click at [1014, 372] on button "Aceitar" at bounding box center [1060, 367] width 212 height 37
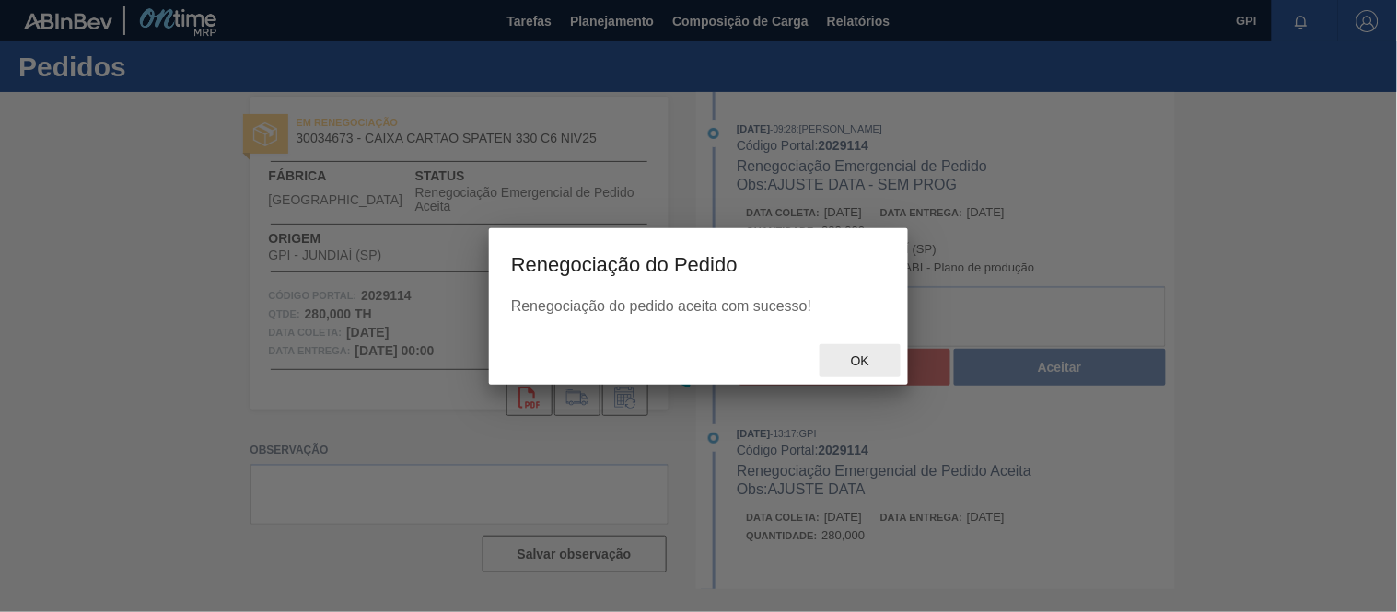
click at [872, 354] on span "Ok" at bounding box center [860, 361] width 48 height 15
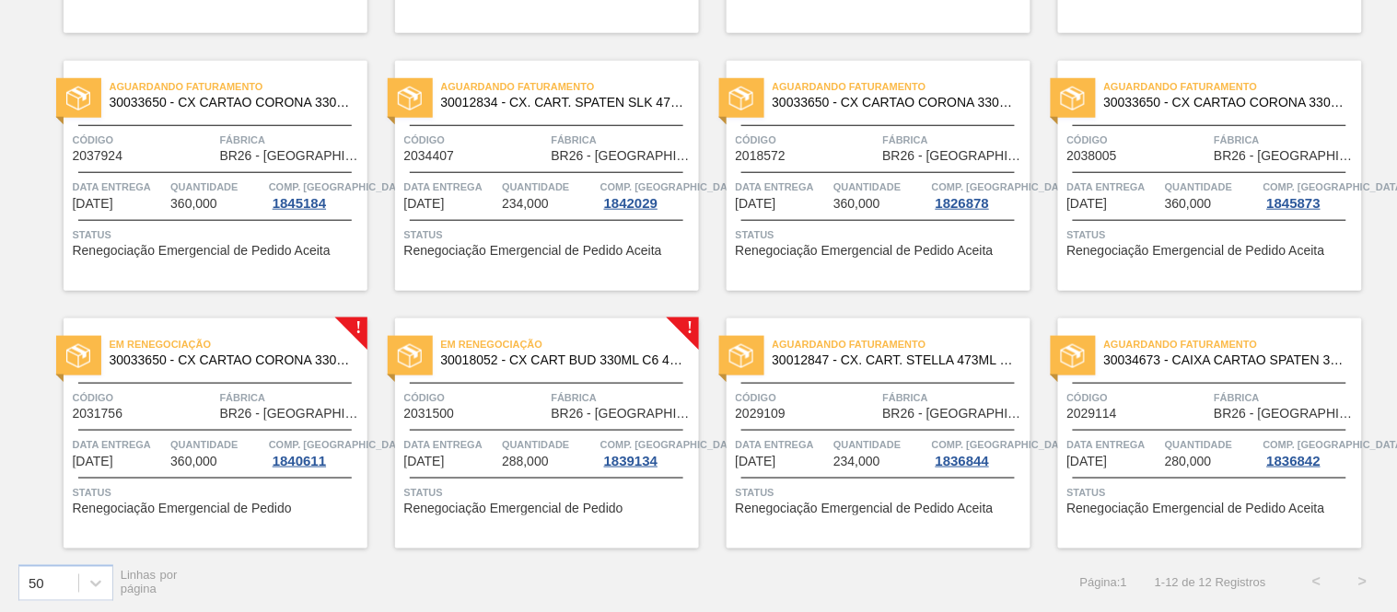
scroll to position [369, 0]
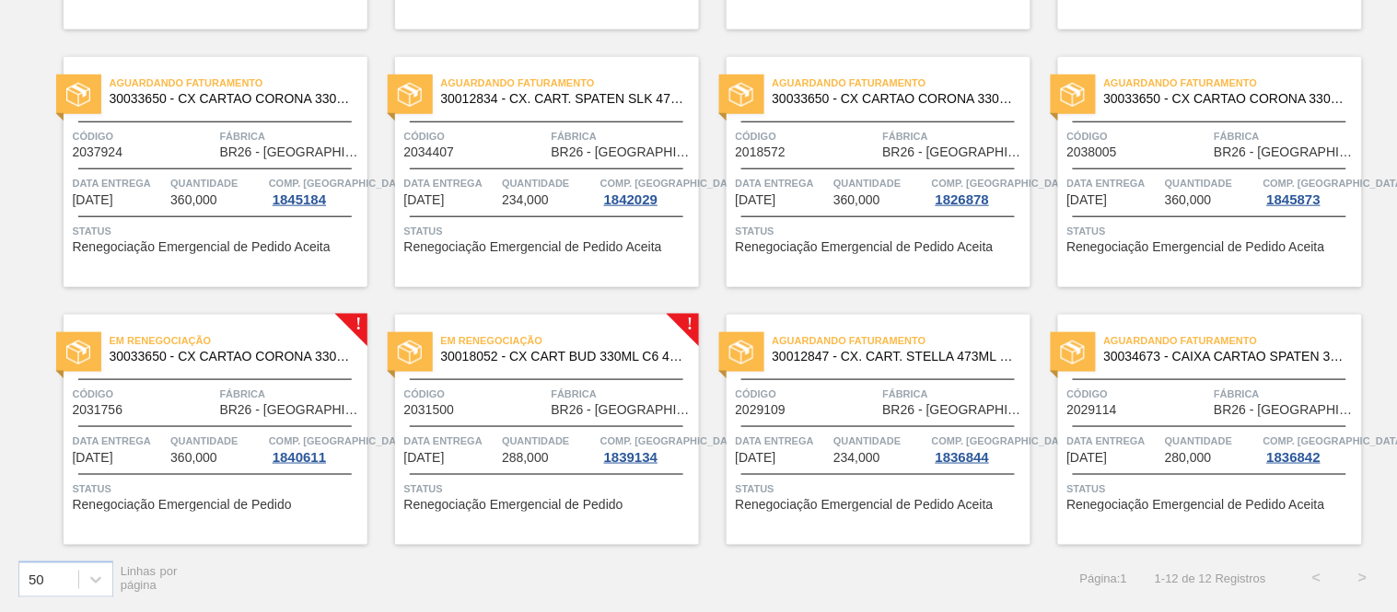
click at [527, 379] on div at bounding box center [547, 379] width 274 height 1
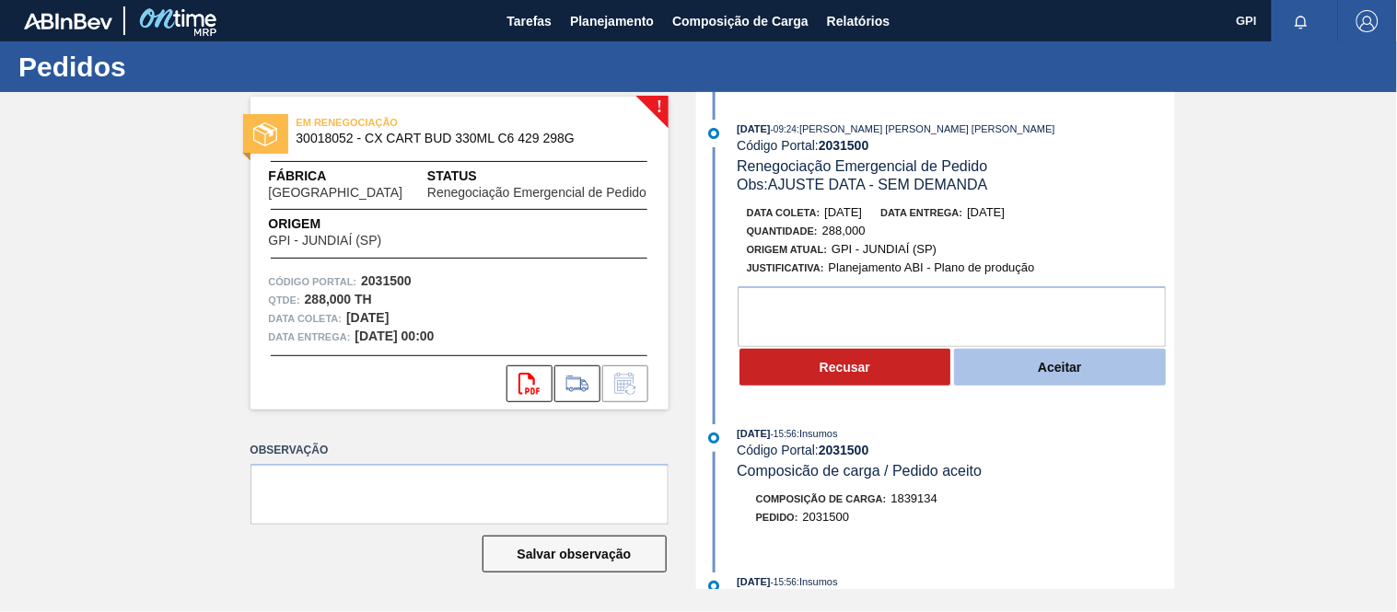
click at [972, 371] on button "Aceitar" at bounding box center [1060, 367] width 212 height 37
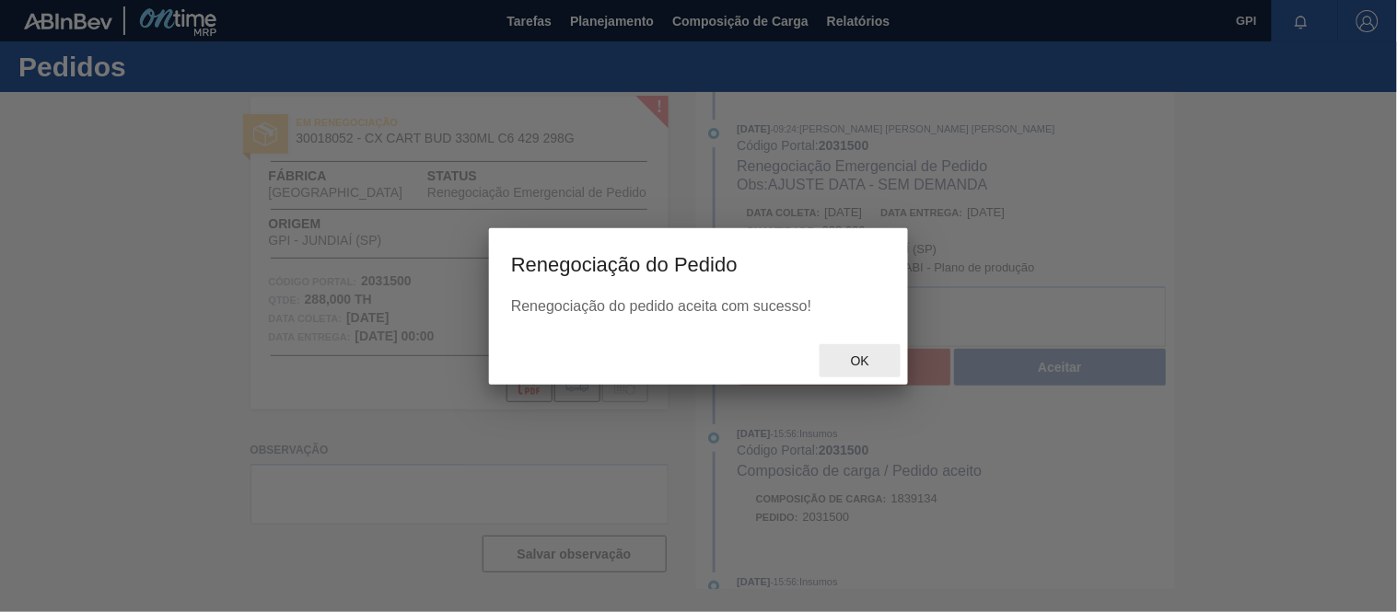
click at [850, 352] on div "Ok" at bounding box center [860, 361] width 81 height 34
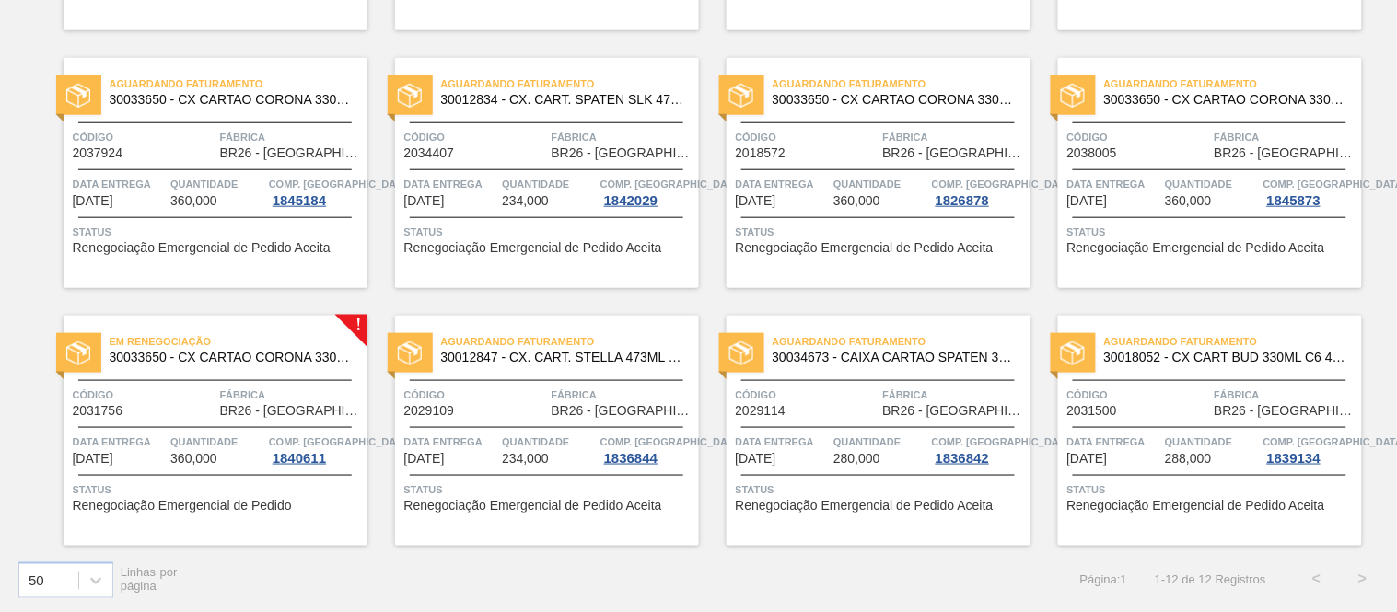
scroll to position [369, 0]
click at [180, 385] on span "Código" at bounding box center [144, 394] width 143 height 18
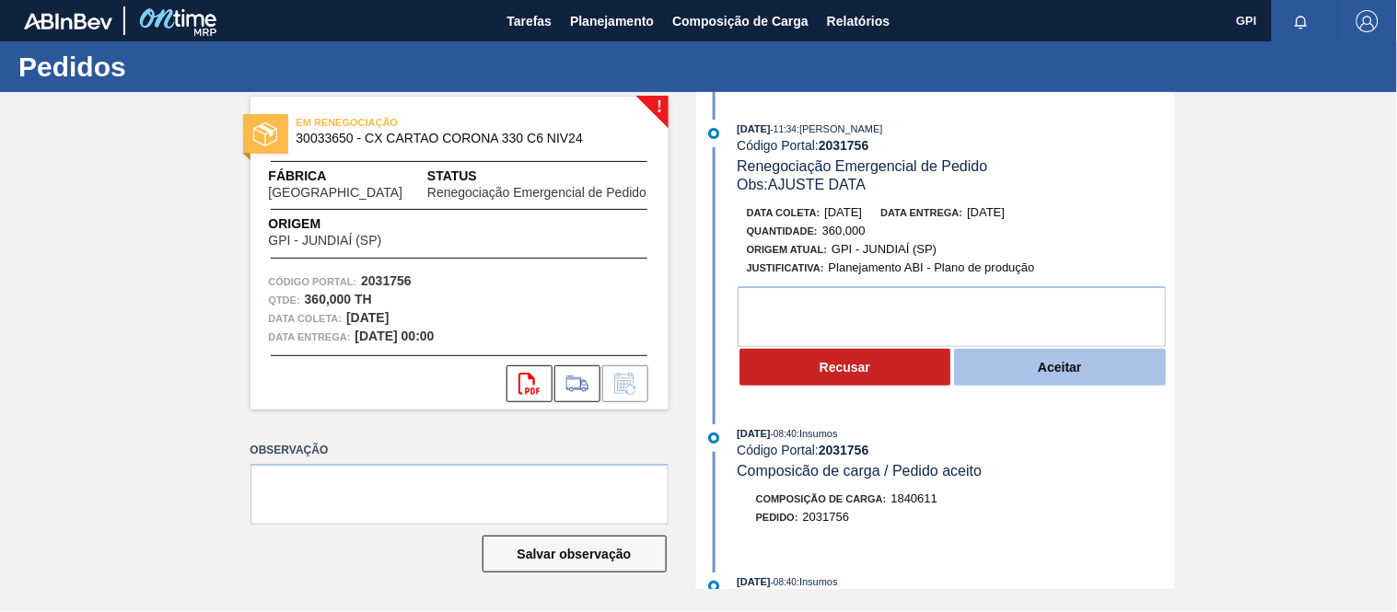
click at [1050, 382] on button "Aceitar" at bounding box center [1060, 367] width 212 height 37
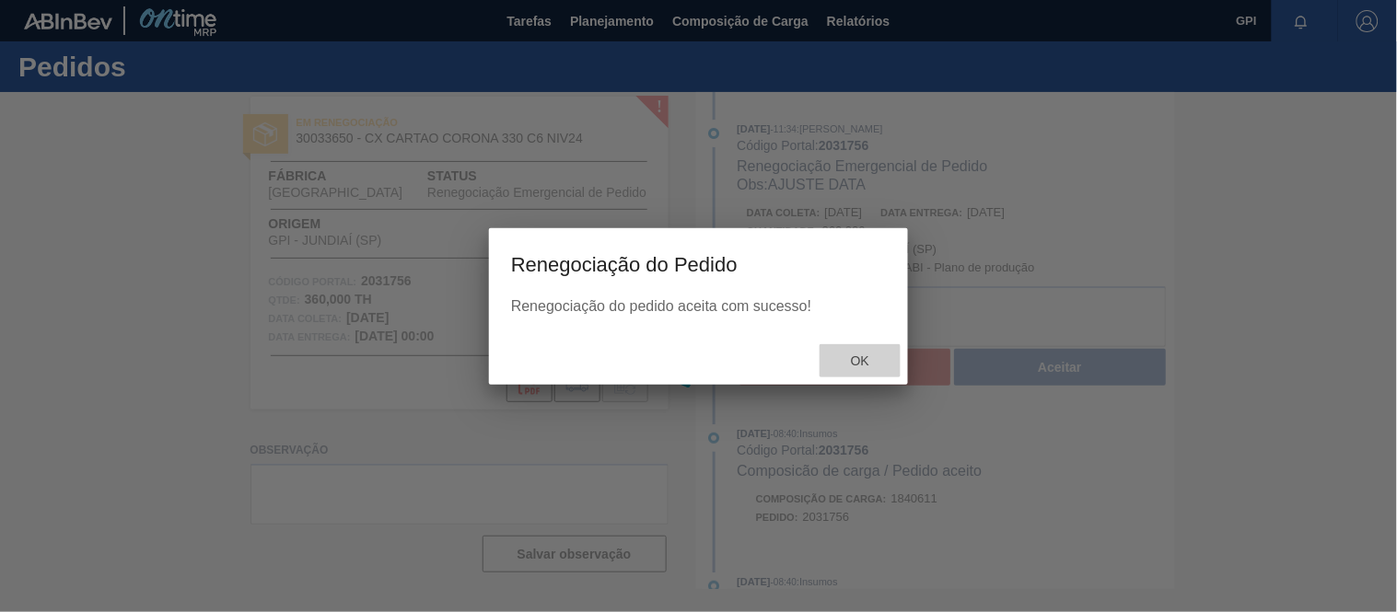
click at [887, 356] on div "Ok" at bounding box center [860, 361] width 81 height 34
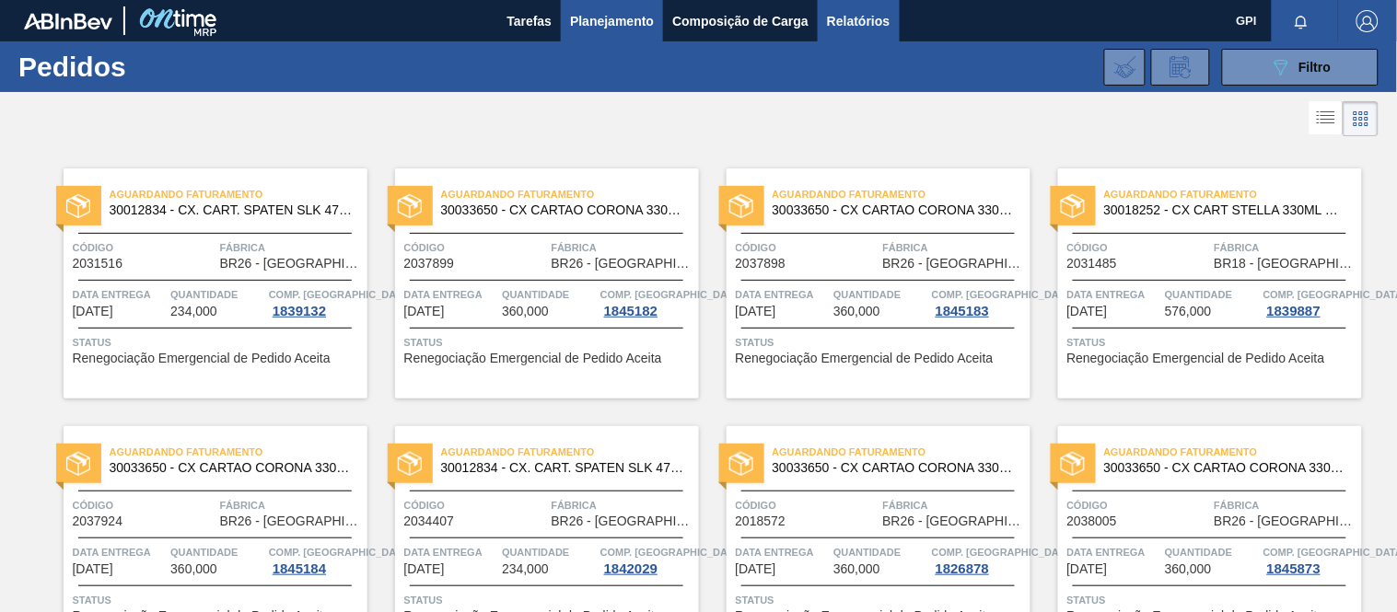
click at [833, 28] on span "Relatórios" at bounding box center [858, 21] width 63 height 22
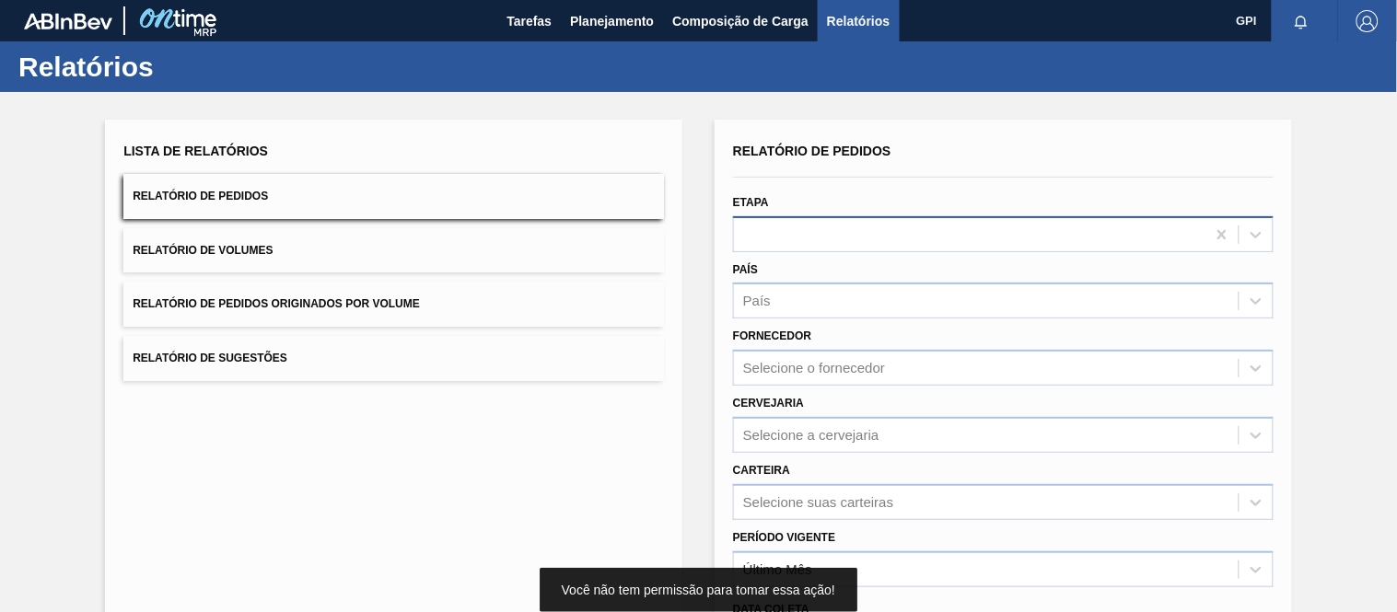
click at [797, 236] on div at bounding box center [970, 234] width 472 height 27
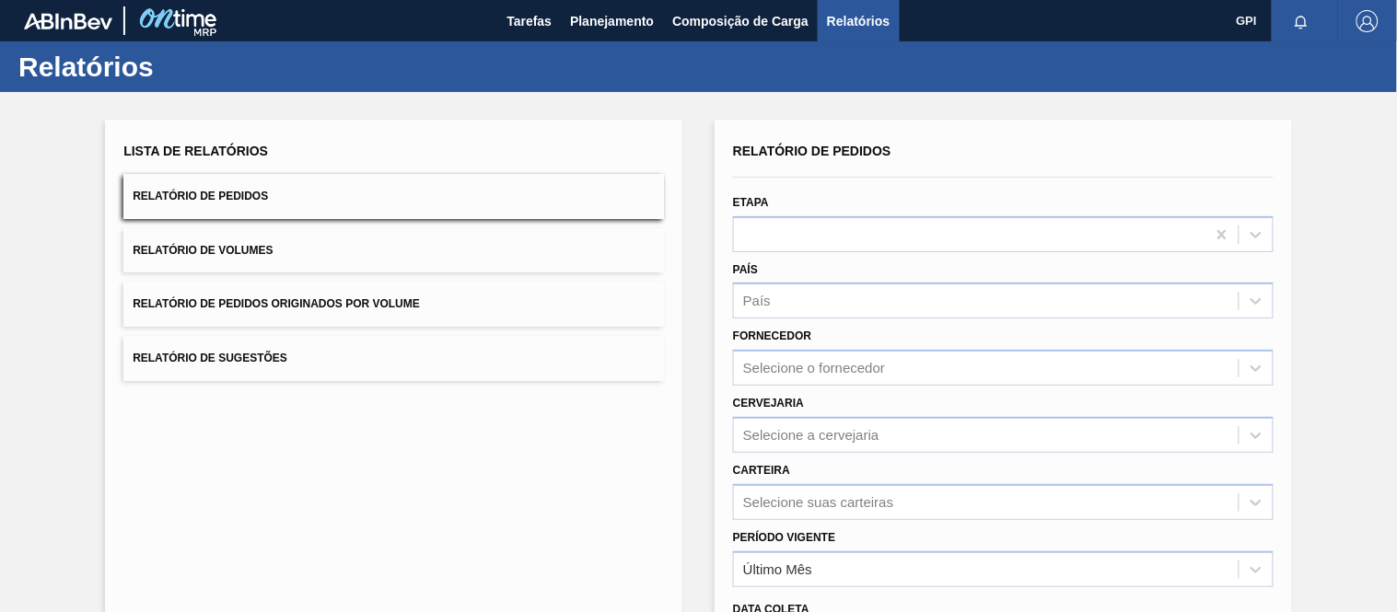
click at [1227, 158] on div "Relatório de Pedidos" at bounding box center [1003, 151] width 541 height 27
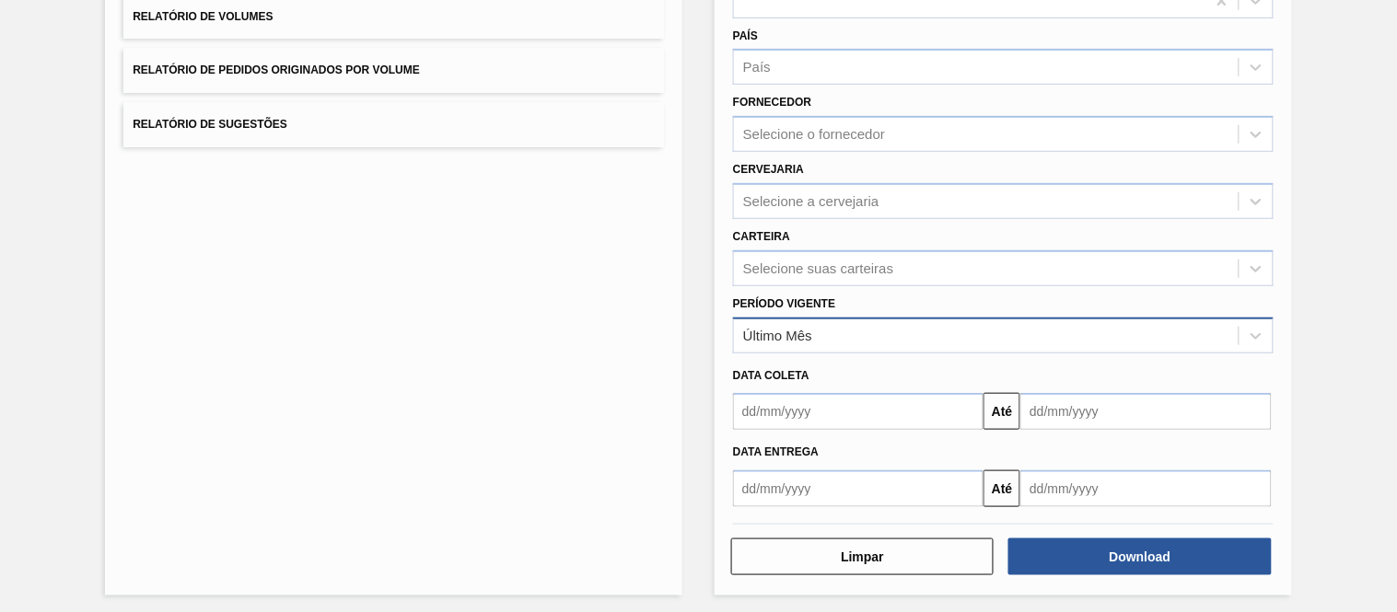
scroll to position [235, 0]
click at [958, 338] on div "Último Mês" at bounding box center [986, 334] width 505 height 27
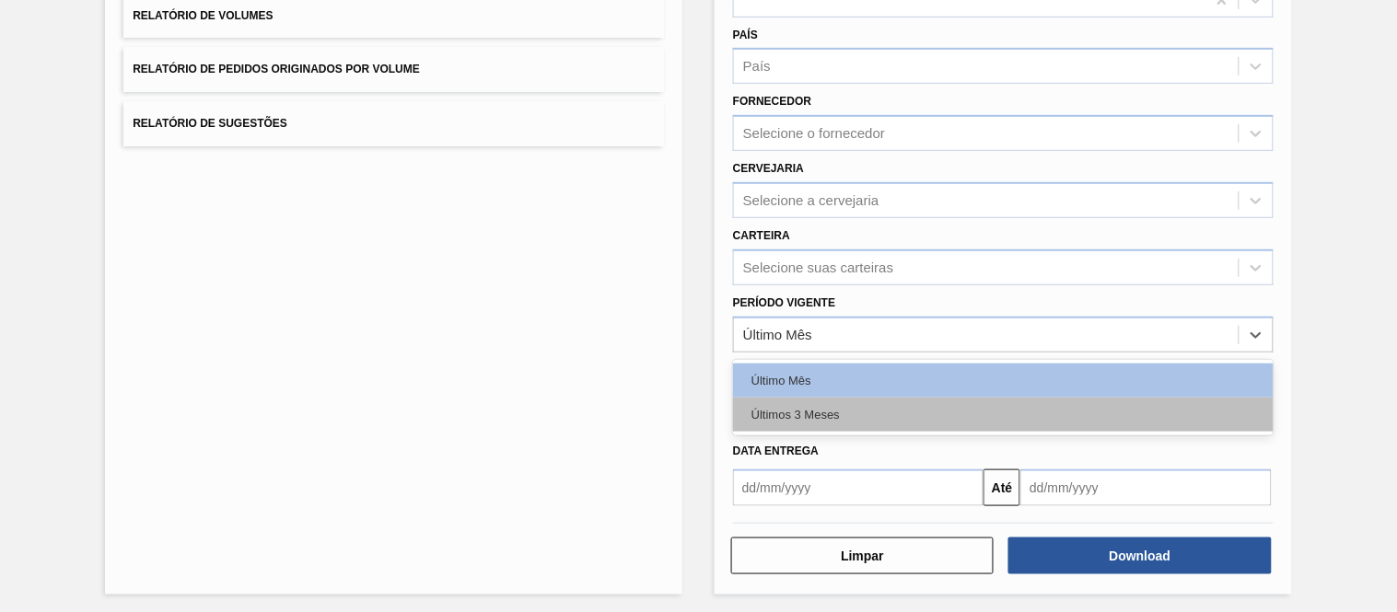
click at [845, 410] on div "Últimos 3 Meses" at bounding box center [1003, 415] width 541 height 34
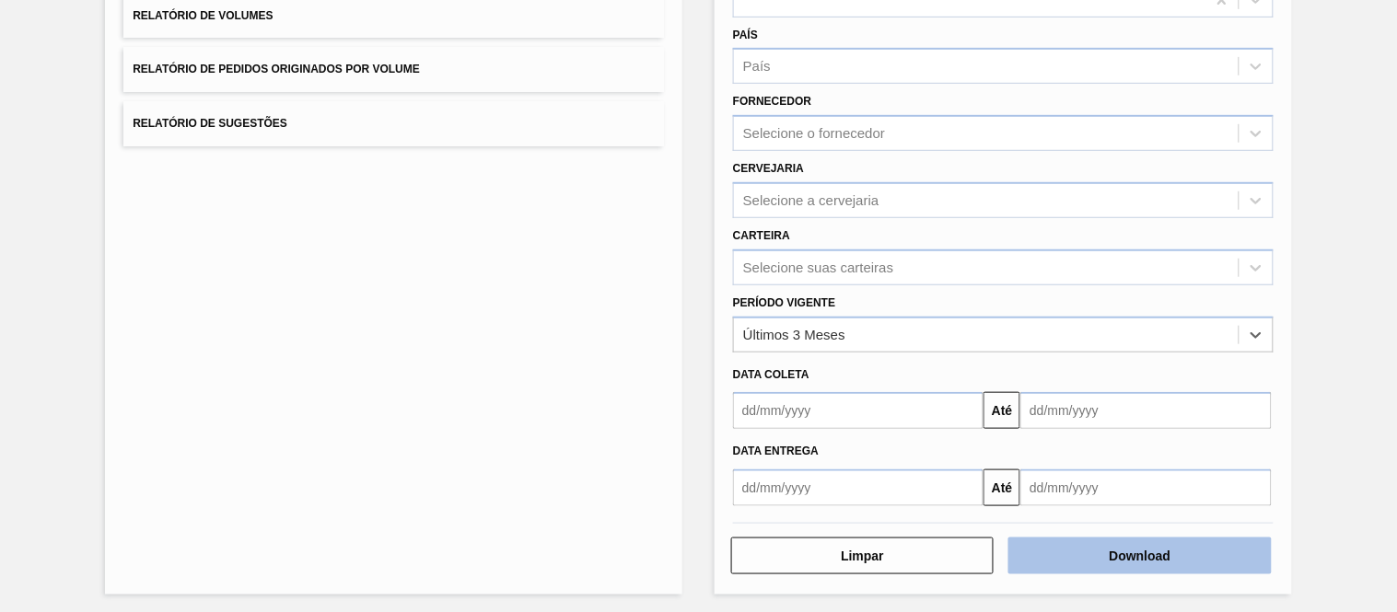
click at [1093, 564] on button "Download" at bounding box center [1139, 556] width 262 height 37
click at [1055, 555] on button "Download" at bounding box center [1139, 556] width 262 height 37
